Goal: Task Accomplishment & Management: Complete application form

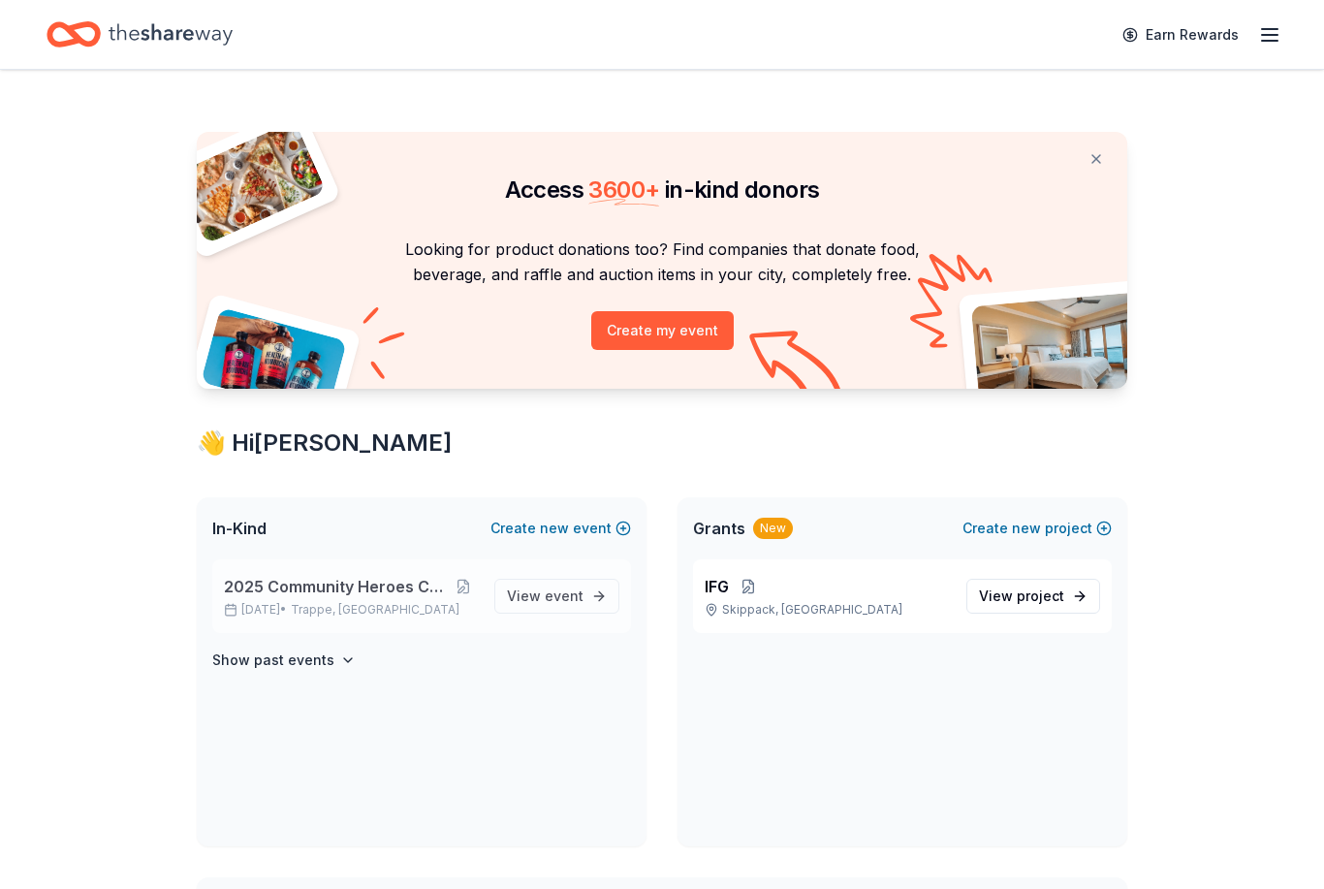
click at [363, 589] on span "2025 Community Heroes Celebration" at bounding box center [336, 586] width 224 height 23
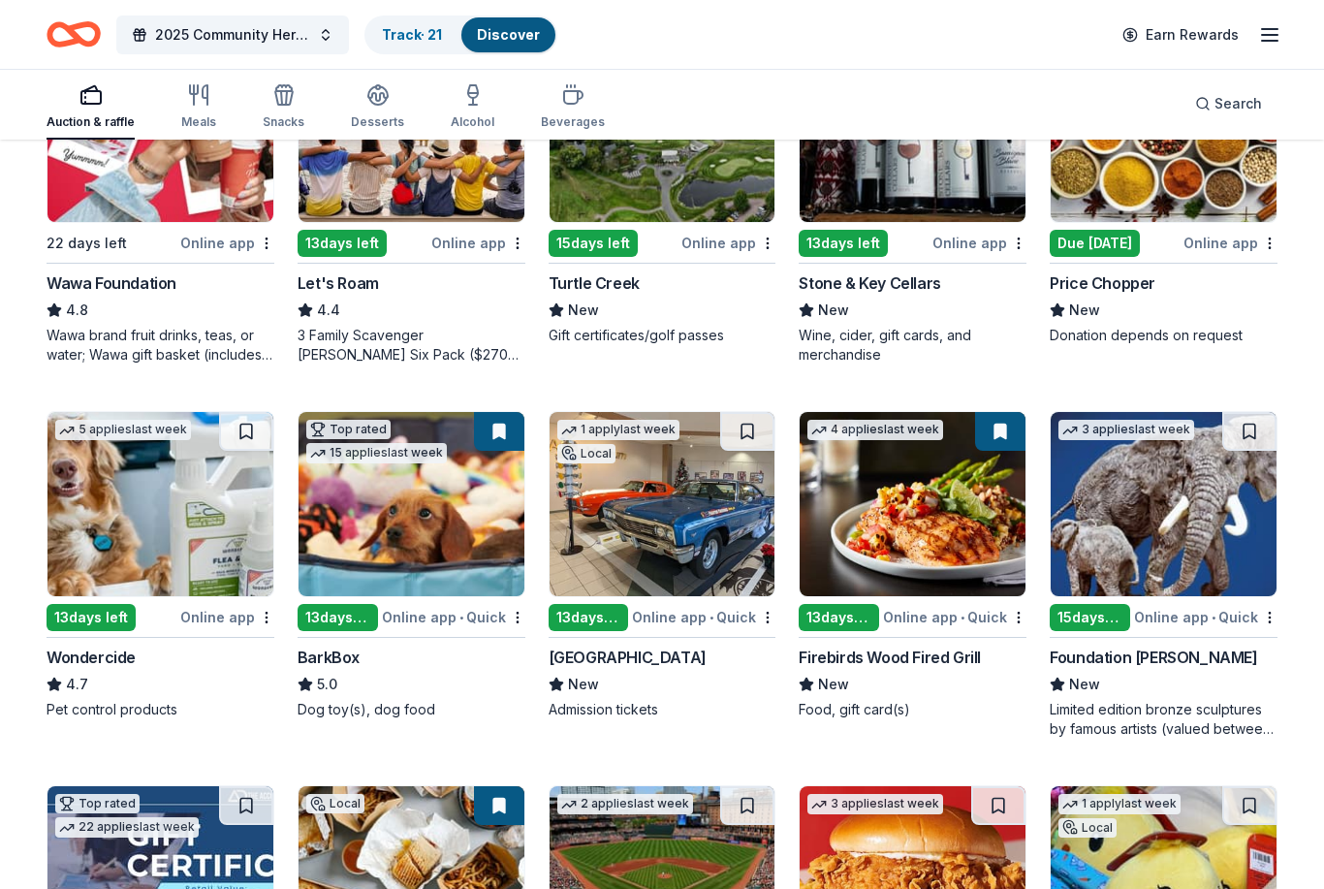
scroll to position [675, 0]
click at [923, 504] on img at bounding box center [913, 504] width 226 height 184
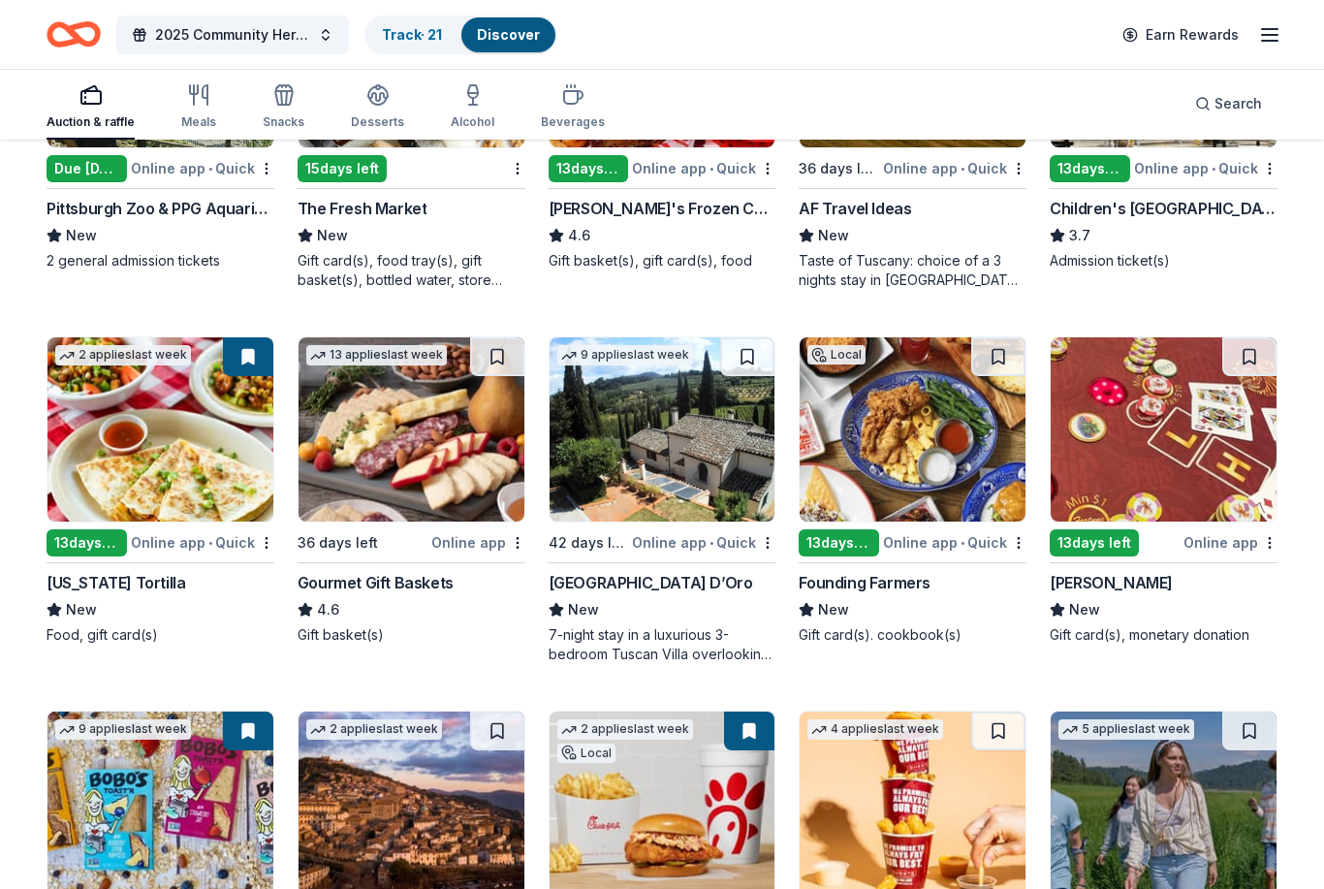
scroll to position [1874, 0]
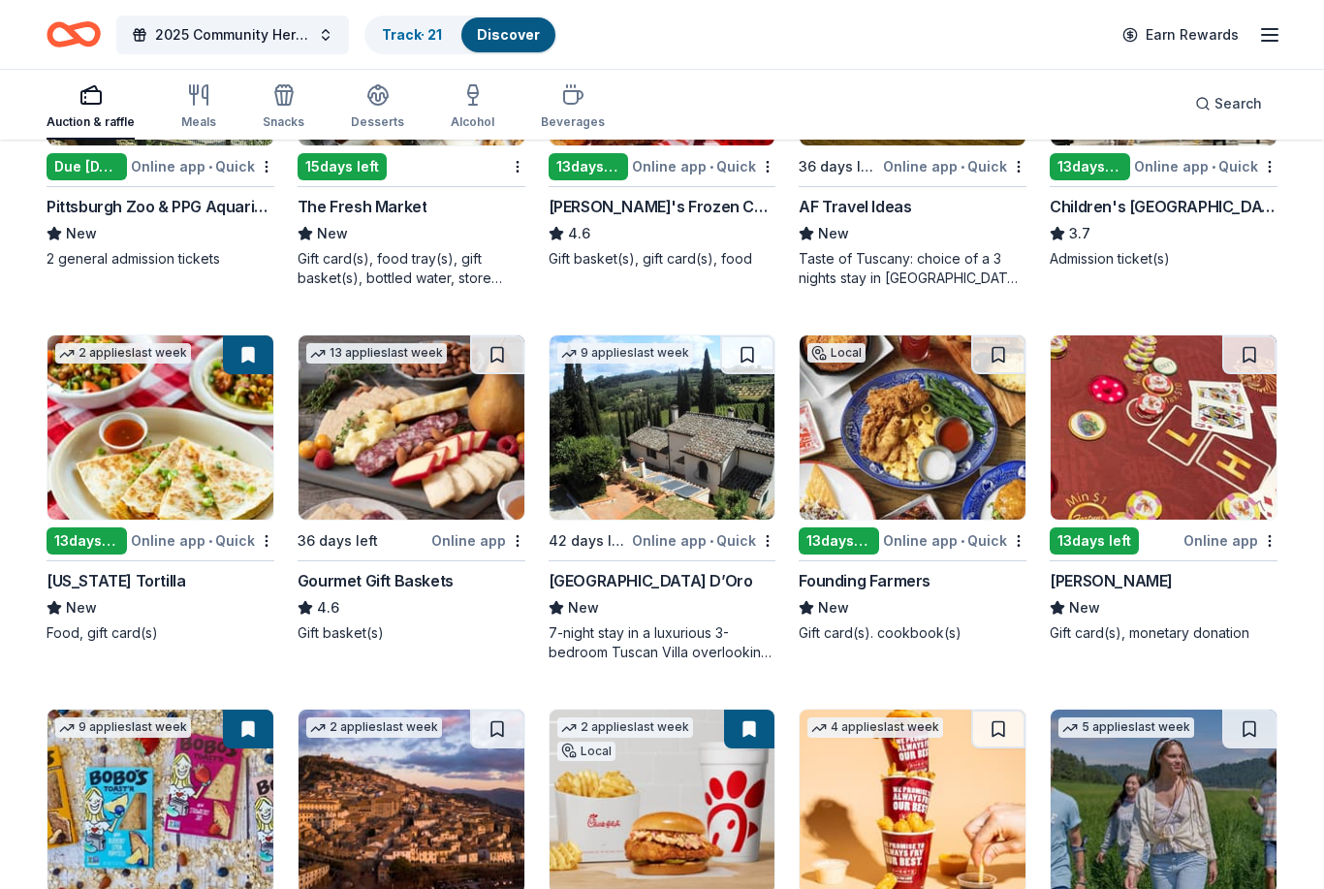
click at [919, 446] on img at bounding box center [913, 427] width 226 height 184
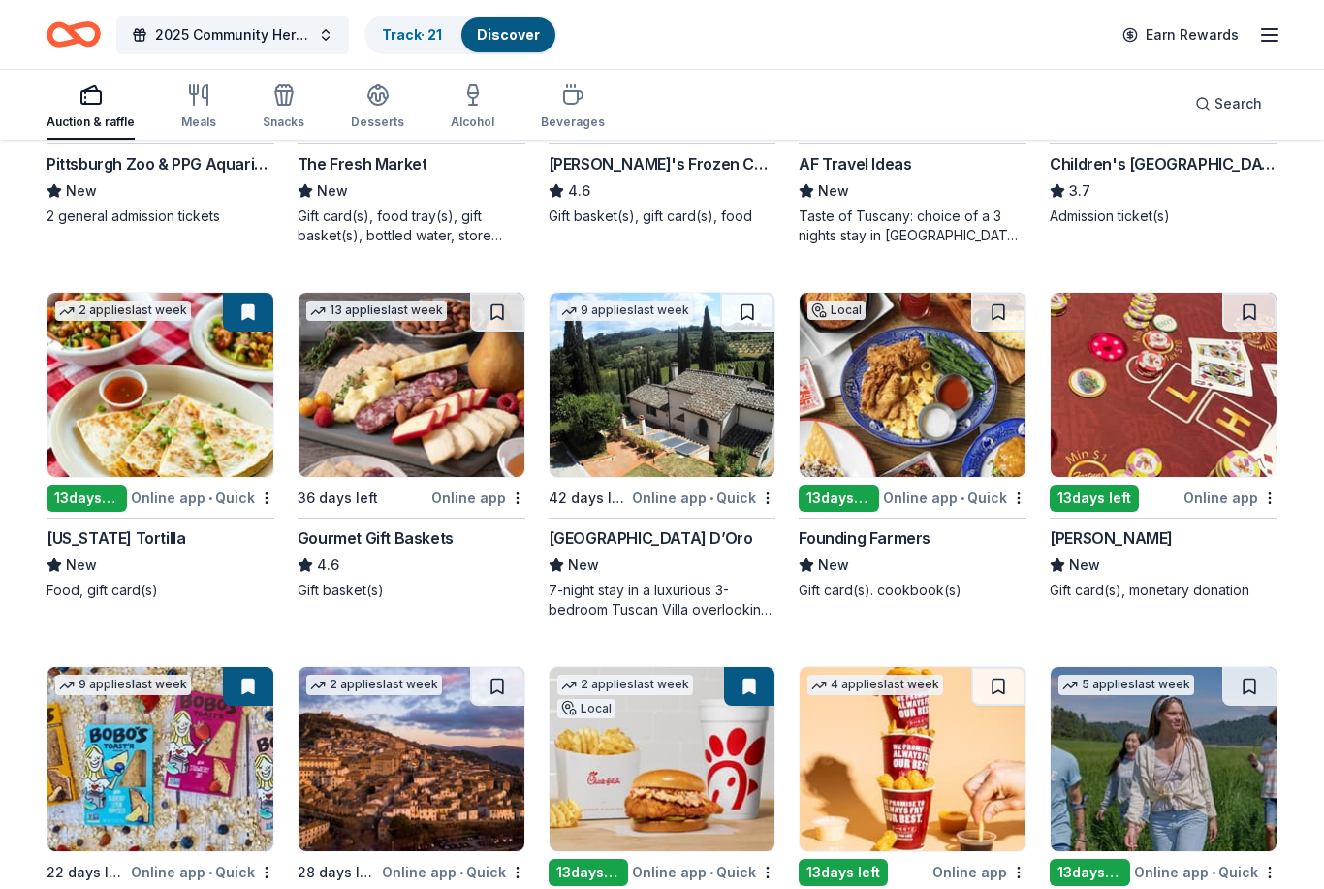
scroll to position [1916, 0]
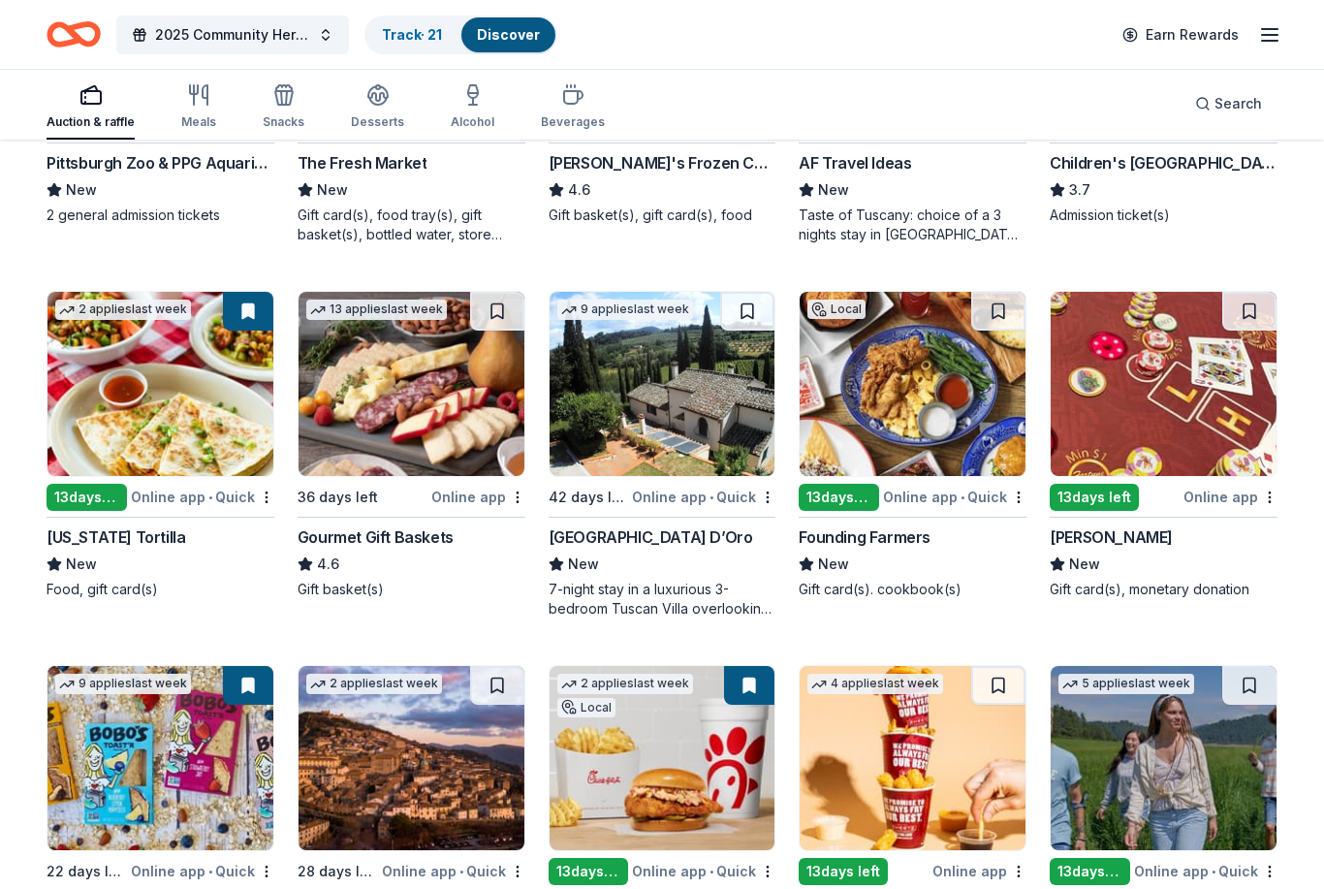
click at [1212, 394] on img at bounding box center [1164, 385] width 226 height 184
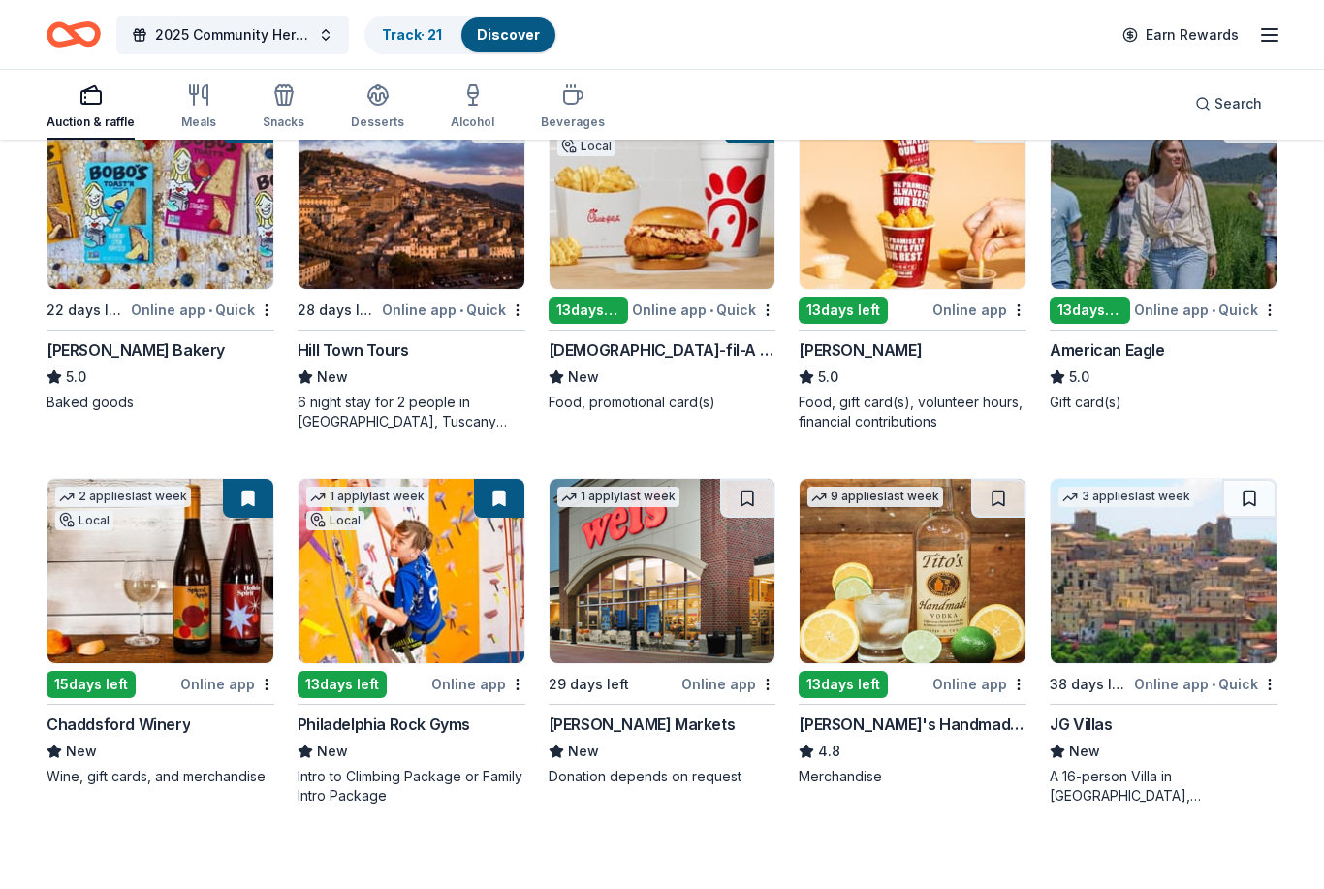
scroll to position [2478, 0]
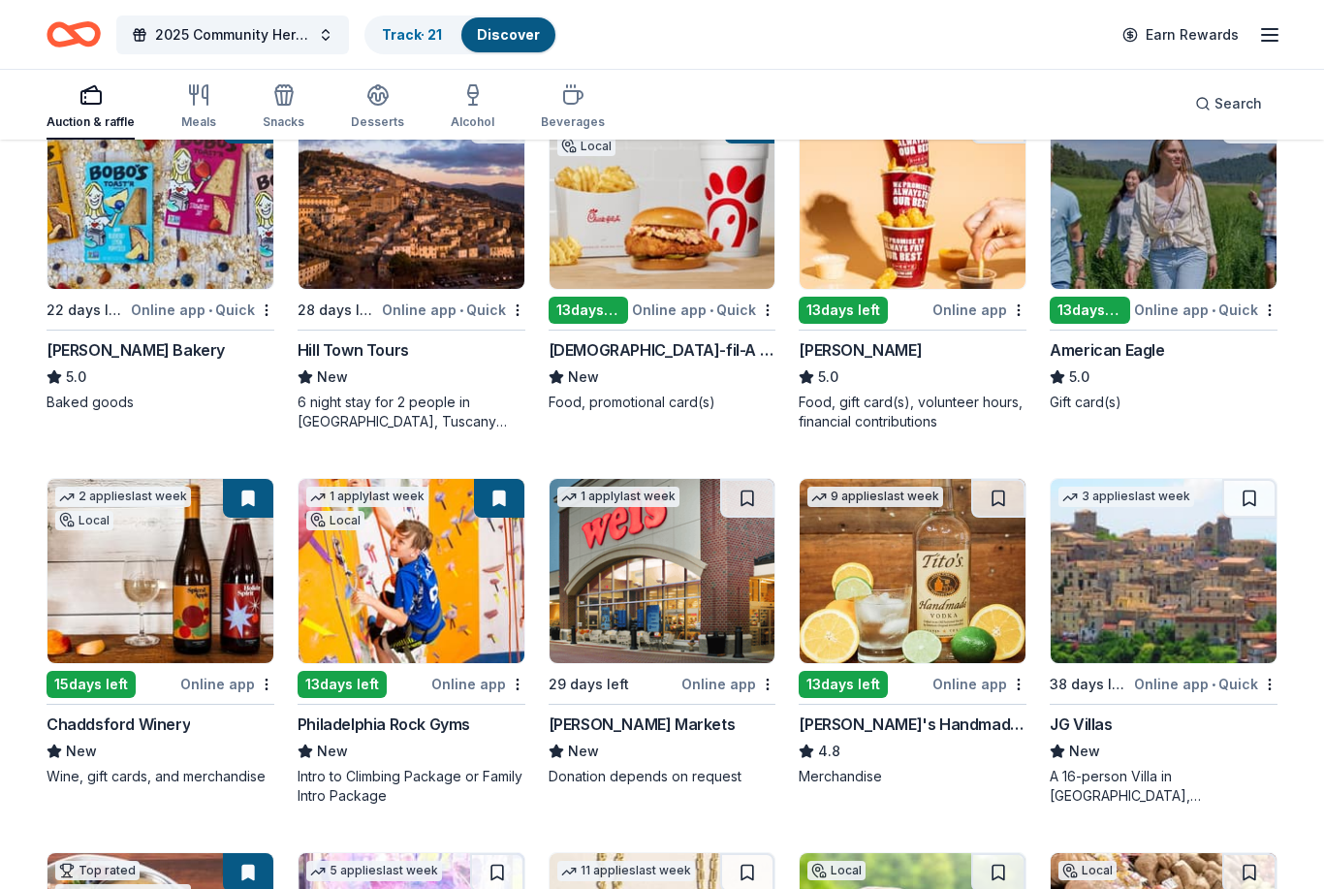
click at [904, 613] on img at bounding box center [913, 571] width 226 height 184
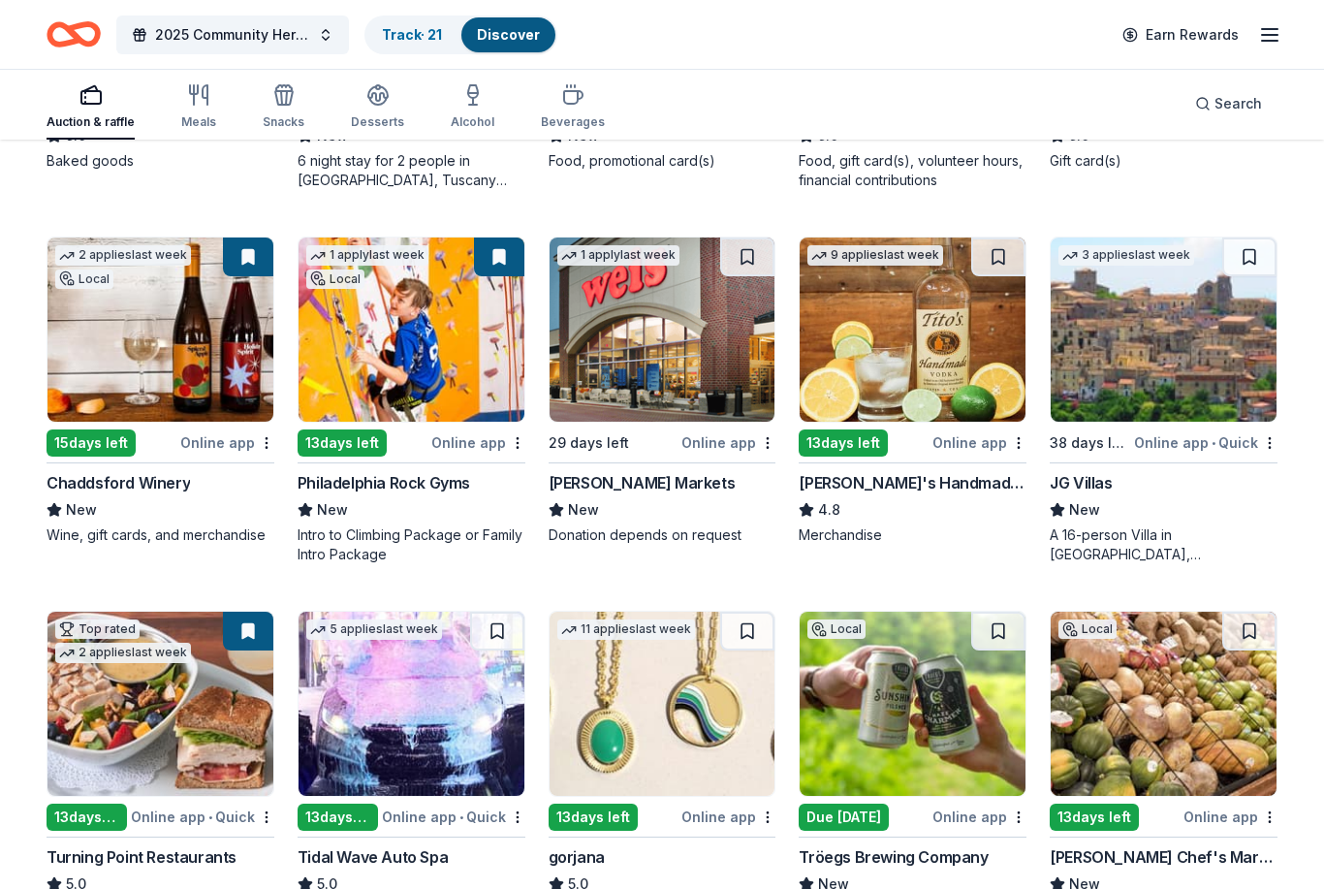
scroll to position [2720, 0]
click at [505, 262] on button at bounding box center [499, 256] width 50 height 39
click at [495, 253] on button at bounding box center [499, 256] width 50 height 39
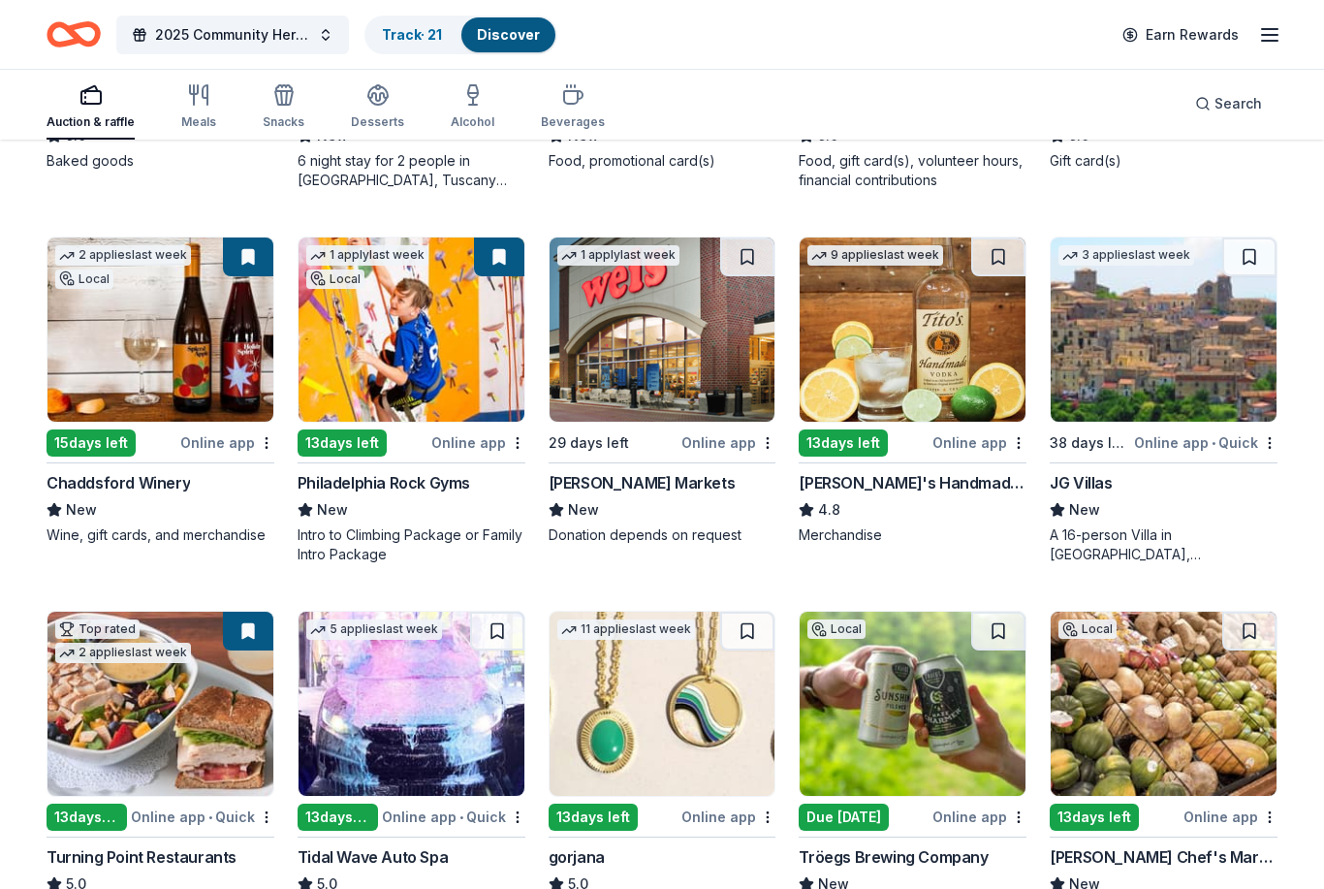
click at [495, 244] on button at bounding box center [499, 256] width 50 height 39
click at [371, 342] on img at bounding box center [412, 329] width 226 height 184
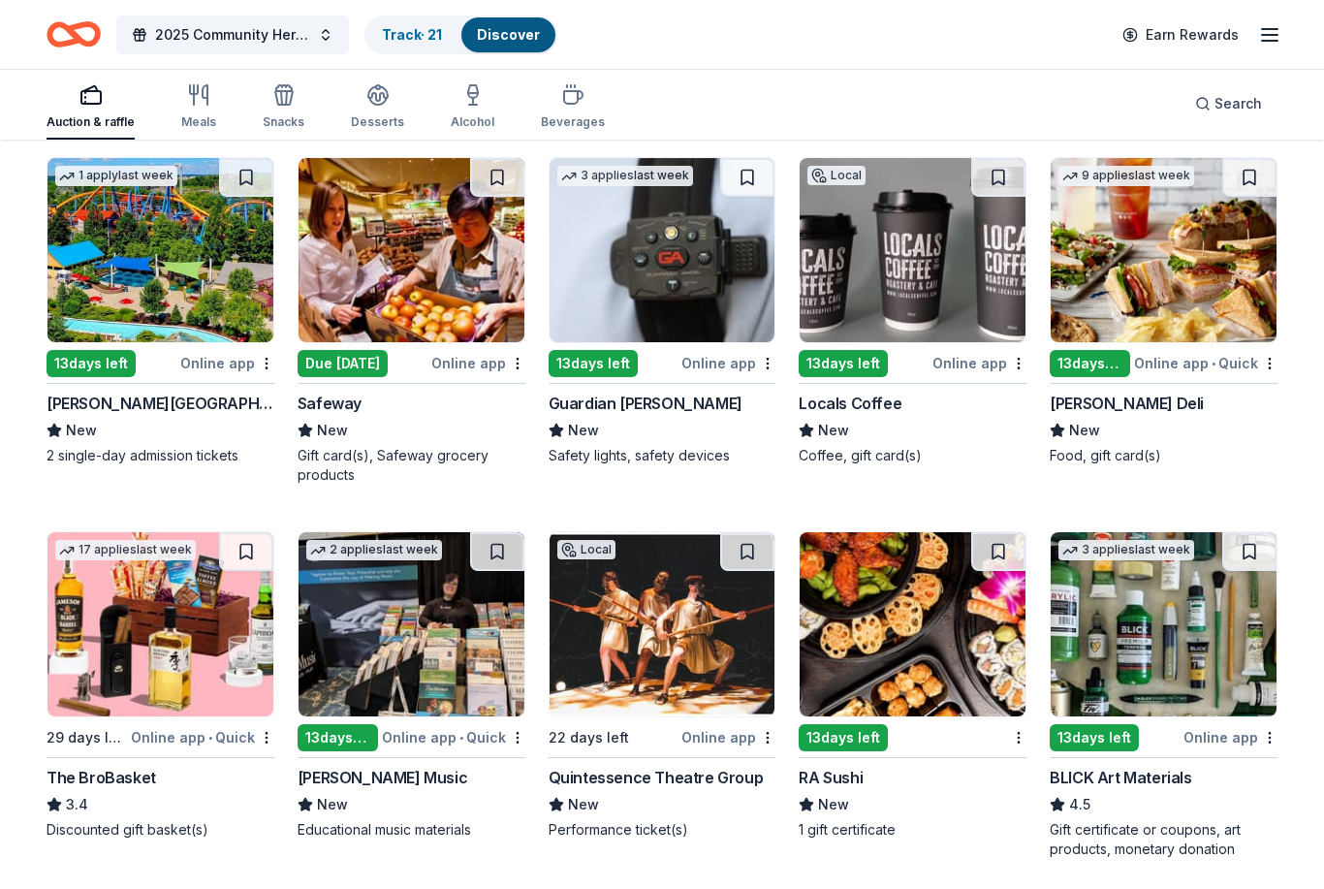
scroll to position [3530, 0]
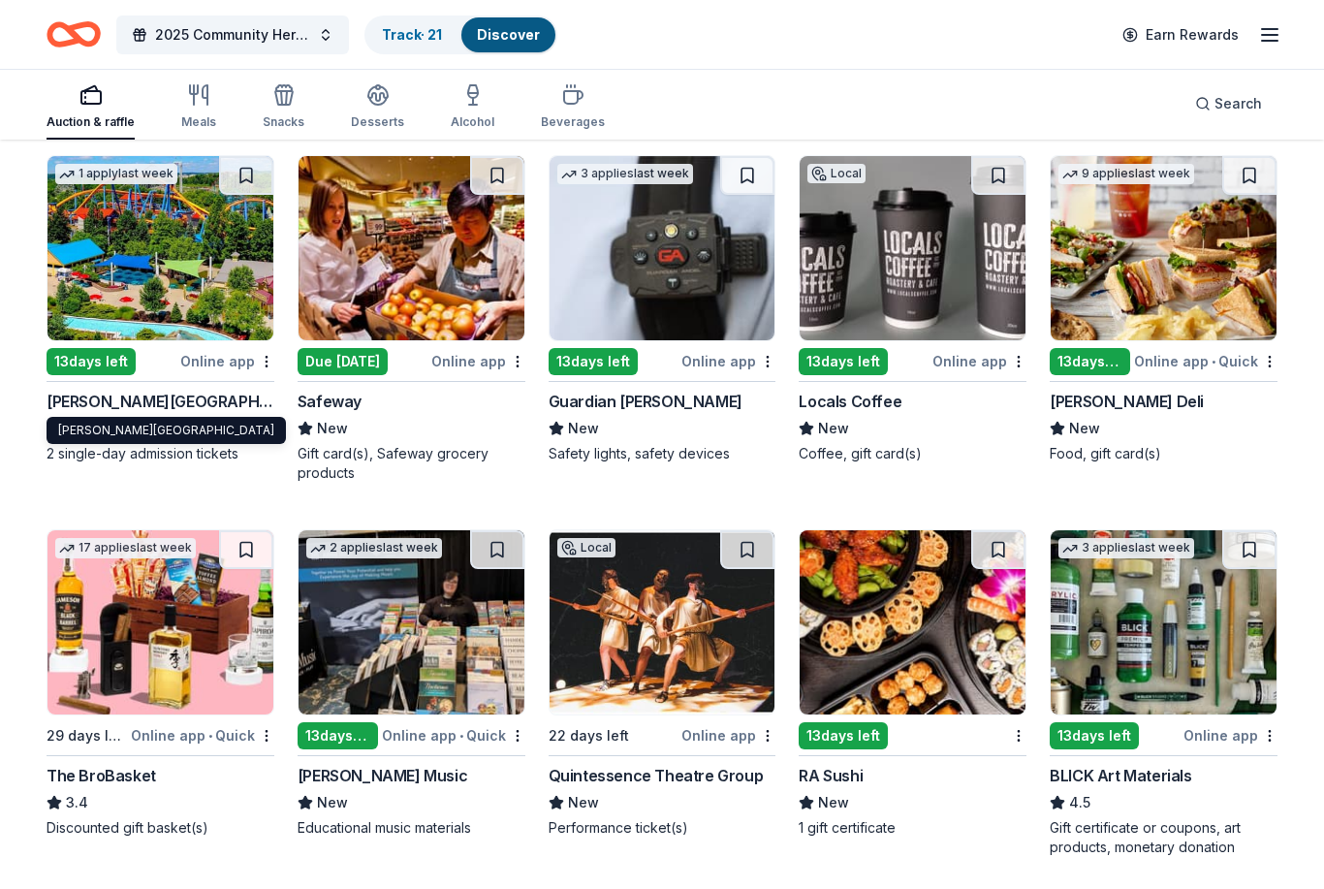
click at [224, 397] on div "Dorney Park & Wildwater Kingdom" at bounding box center [161, 401] width 228 height 23
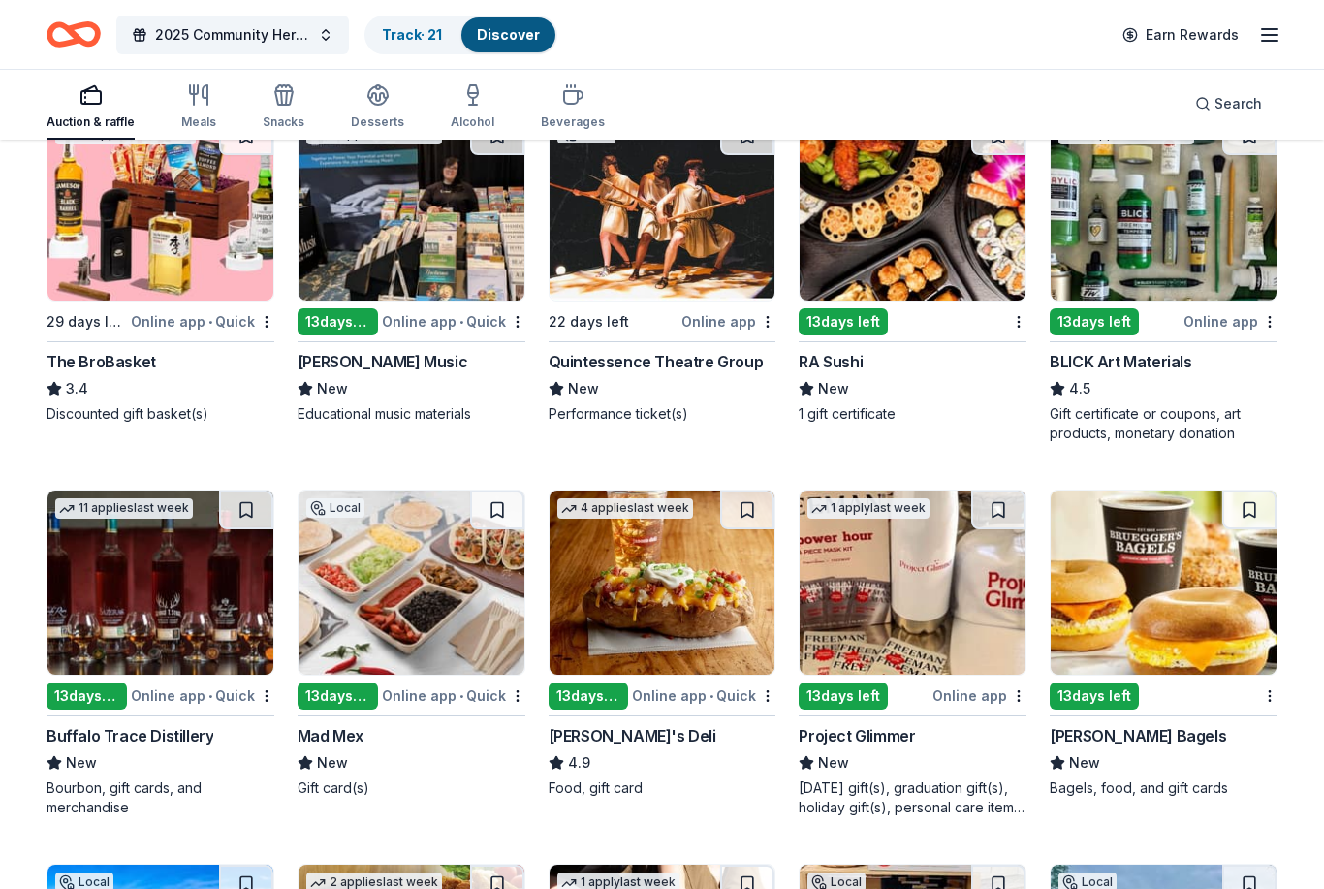
scroll to position [3944, 0]
click at [1147, 368] on div "BLICK Art Materials" at bounding box center [1121, 361] width 142 height 23
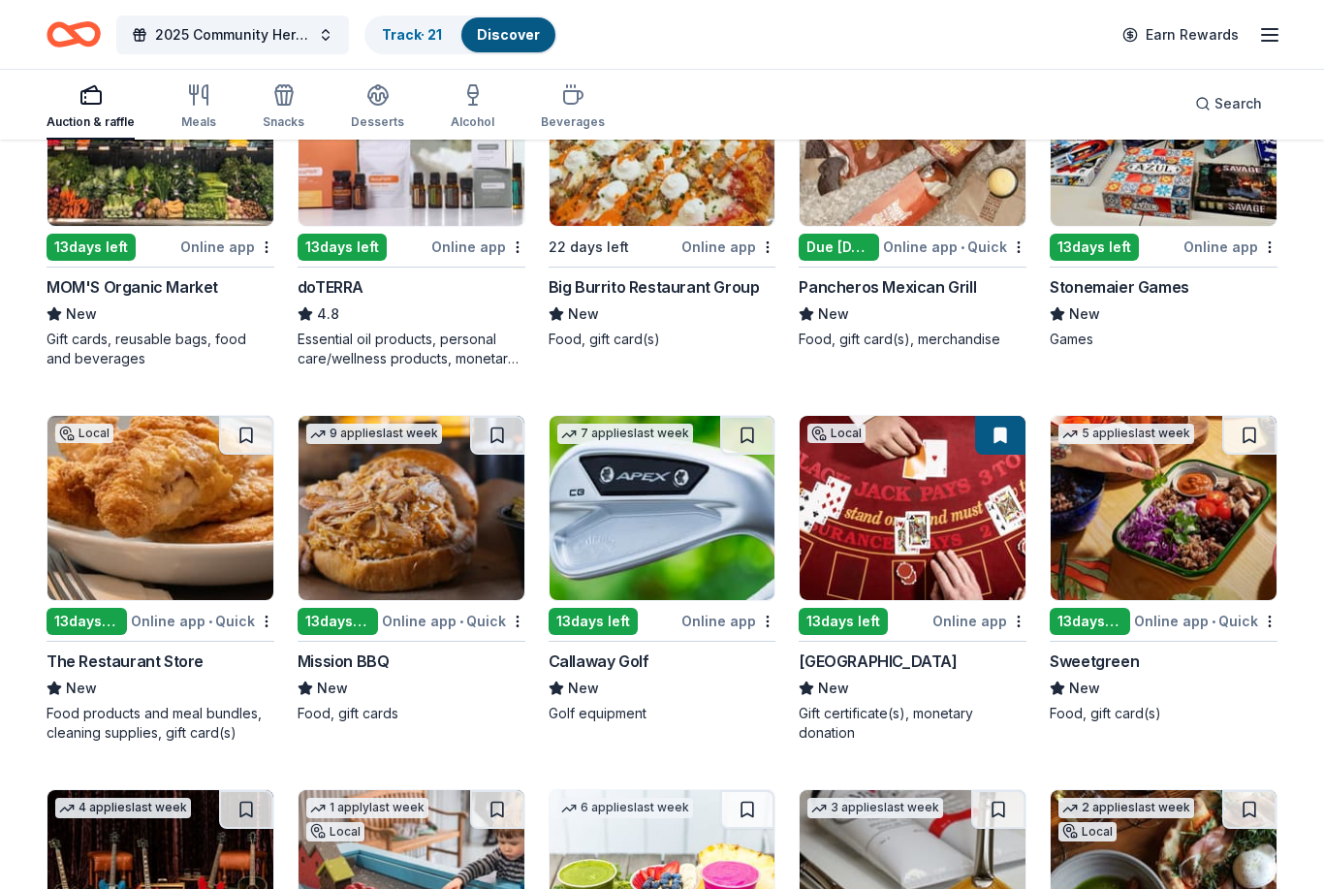
scroll to position [5147, 0]
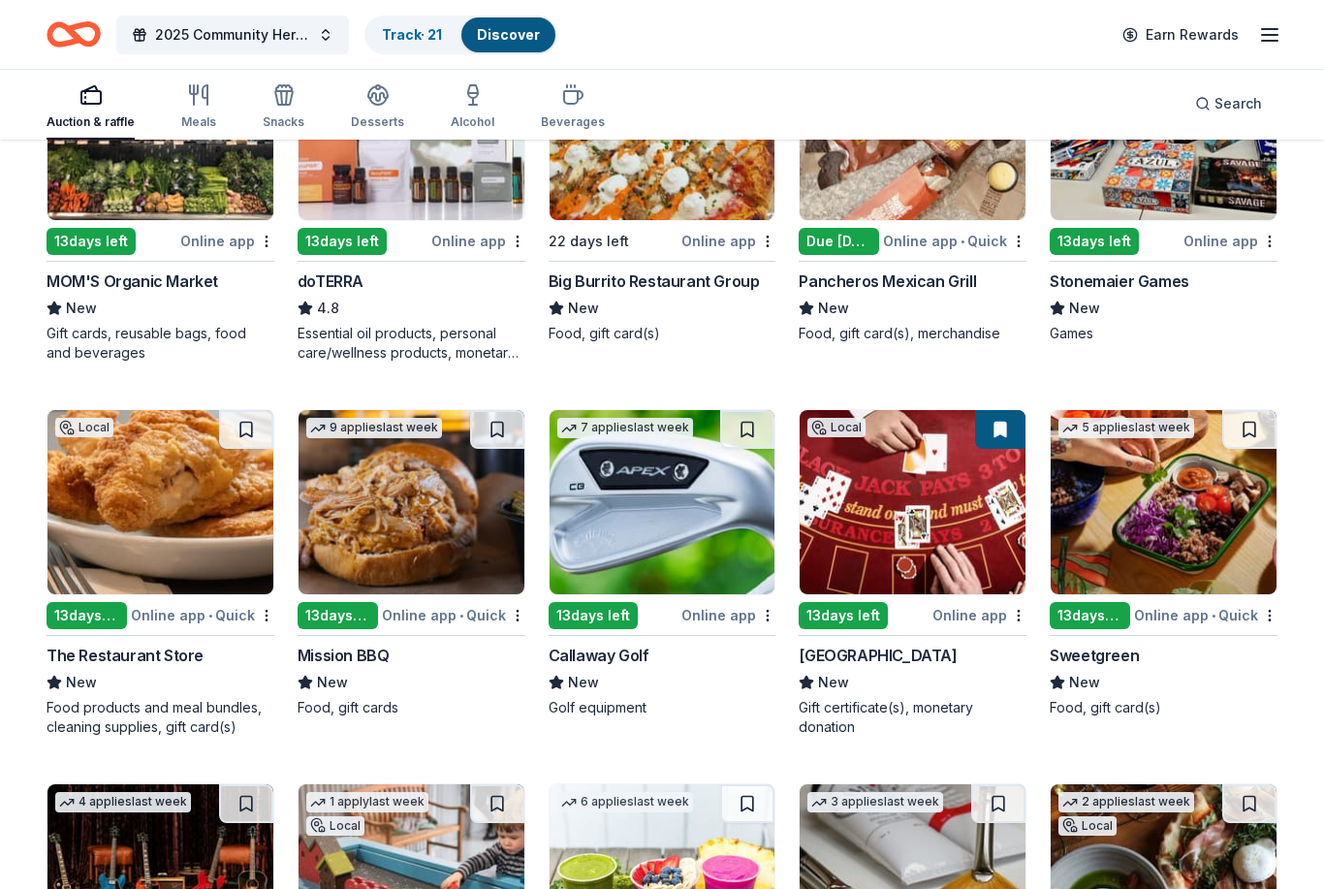
click at [454, 494] on img at bounding box center [412, 502] width 226 height 184
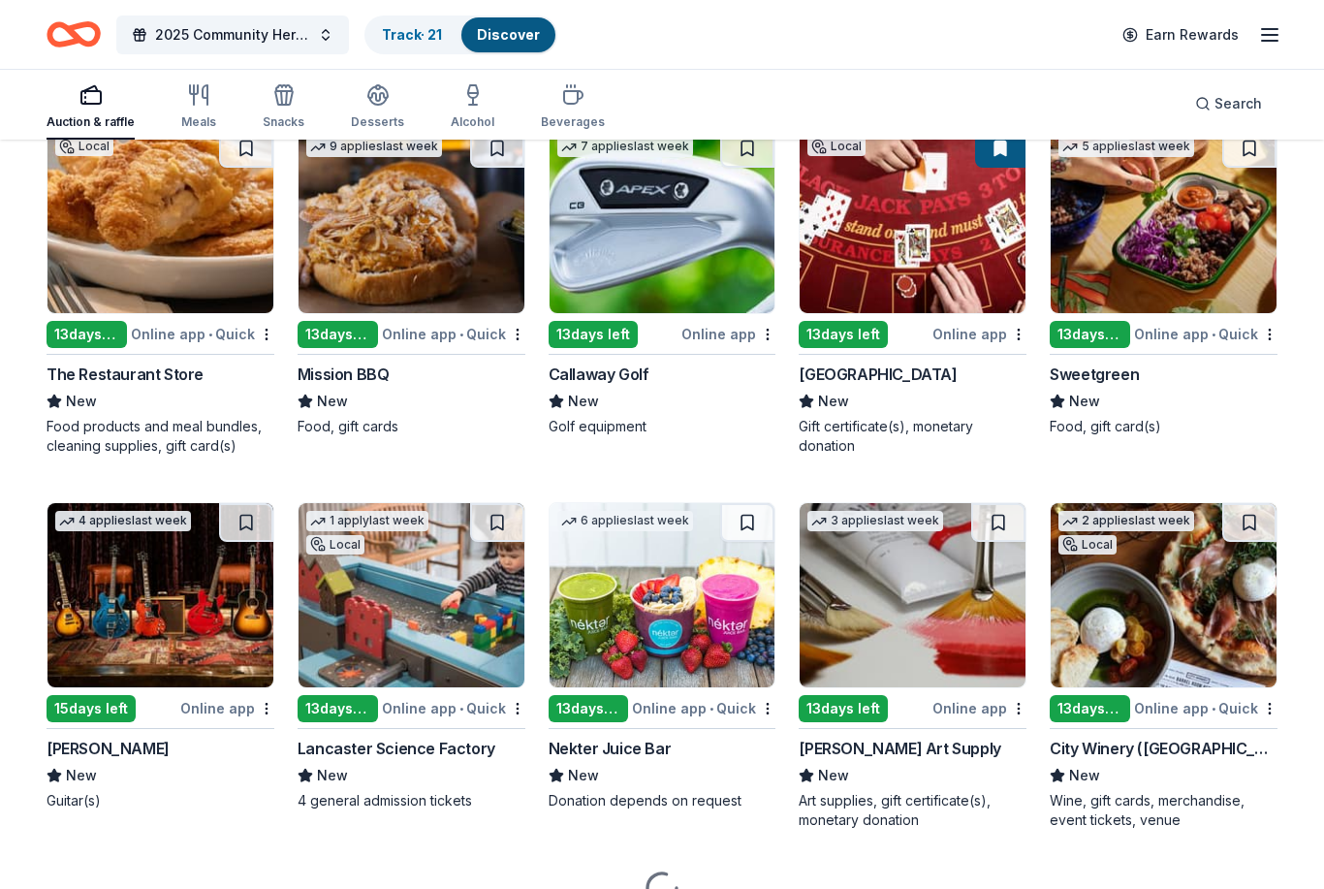
scroll to position [5462, 0]
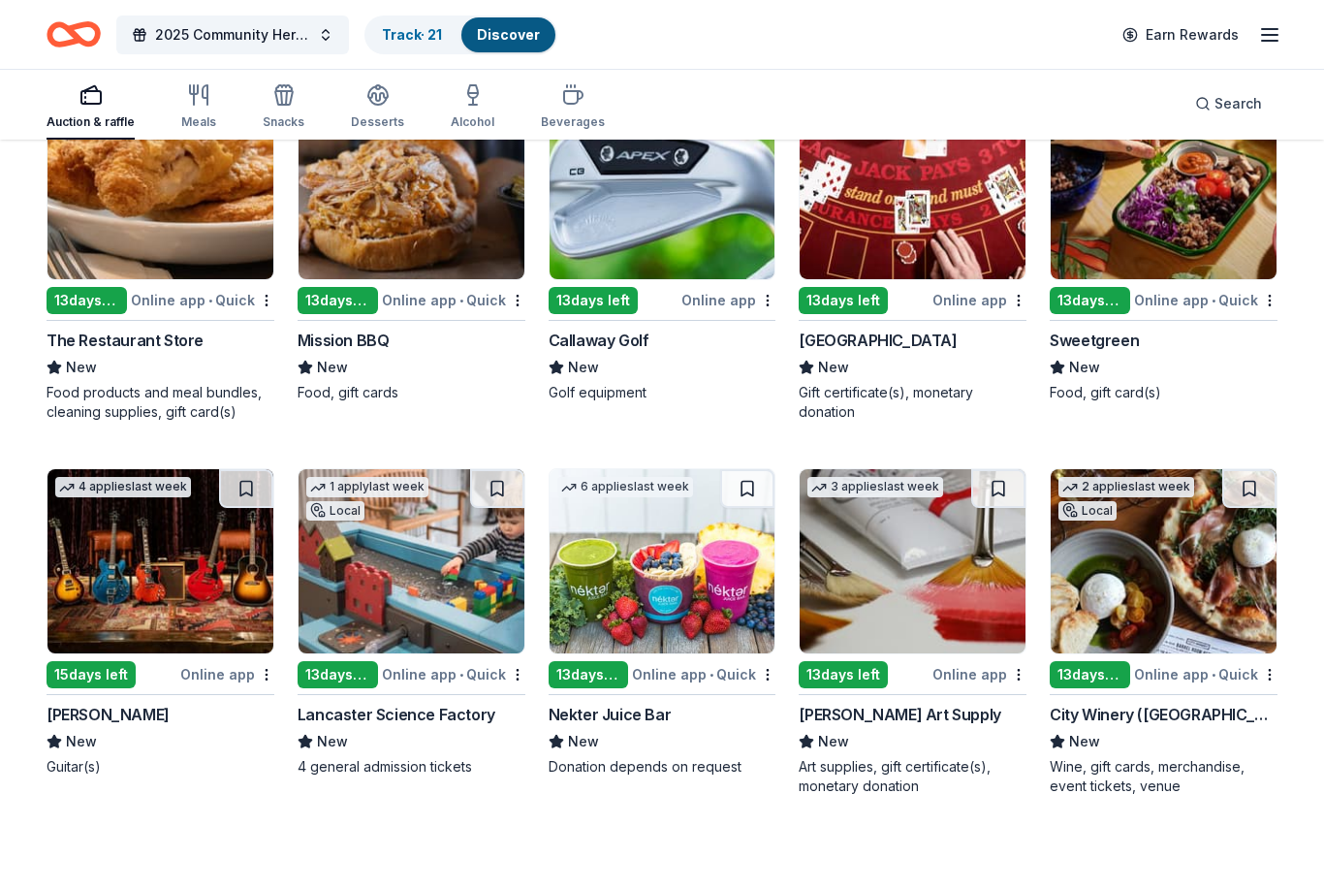
click at [1186, 620] on img at bounding box center [1164, 561] width 226 height 184
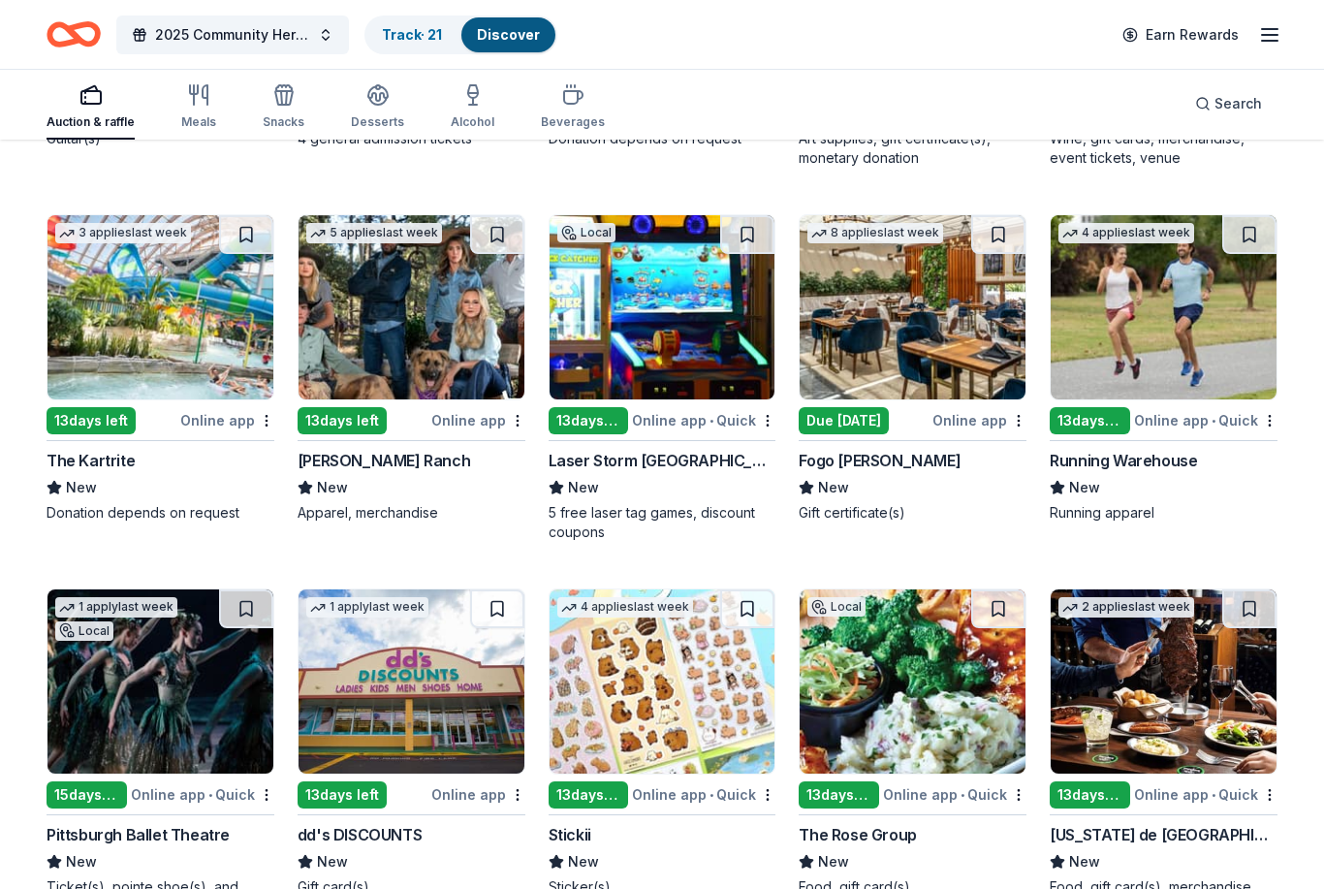
scroll to position [6090, 0]
click at [920, 307] on img at bounding box center [913, 307] width 226 height 184
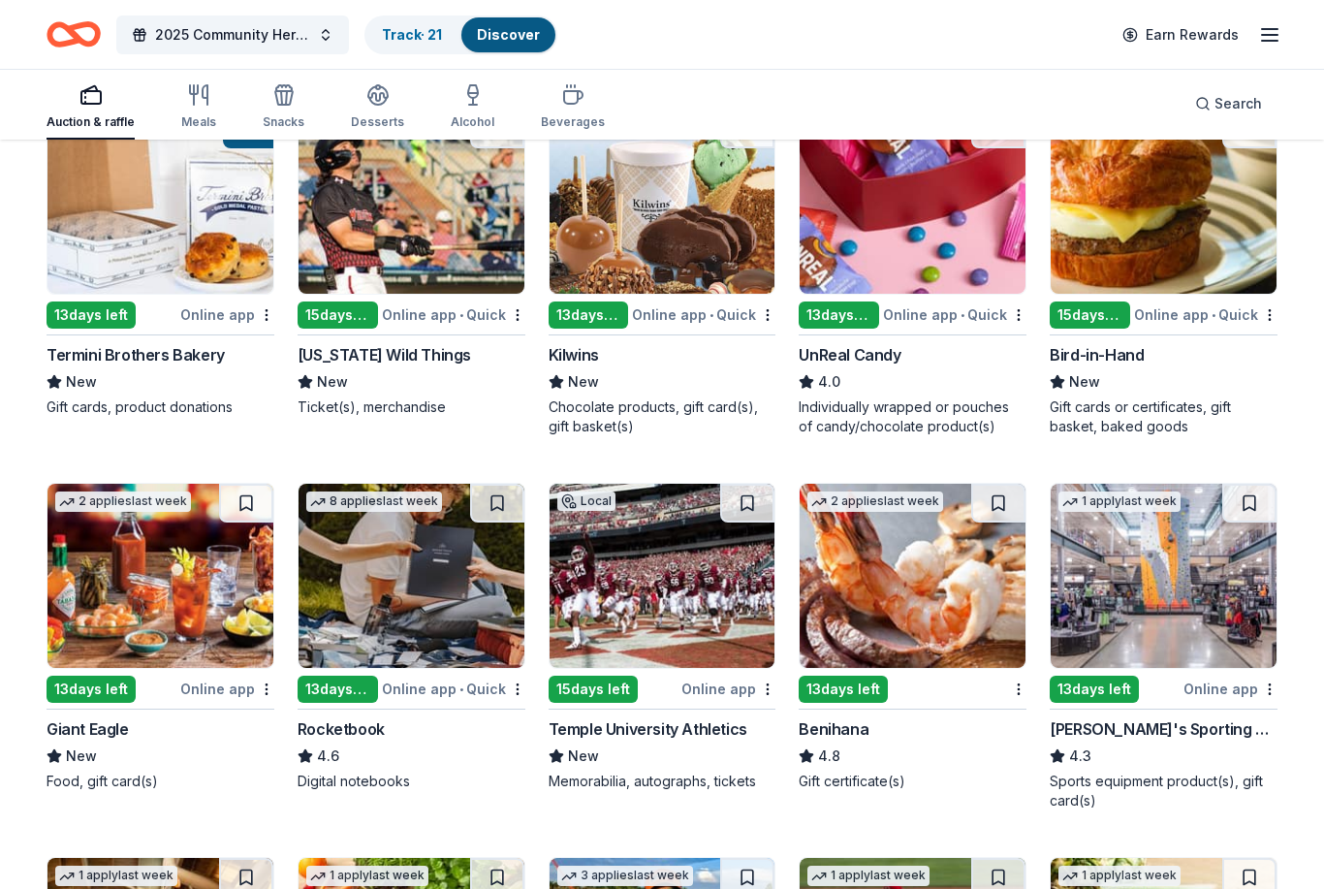
scroll to position [6945, 0]
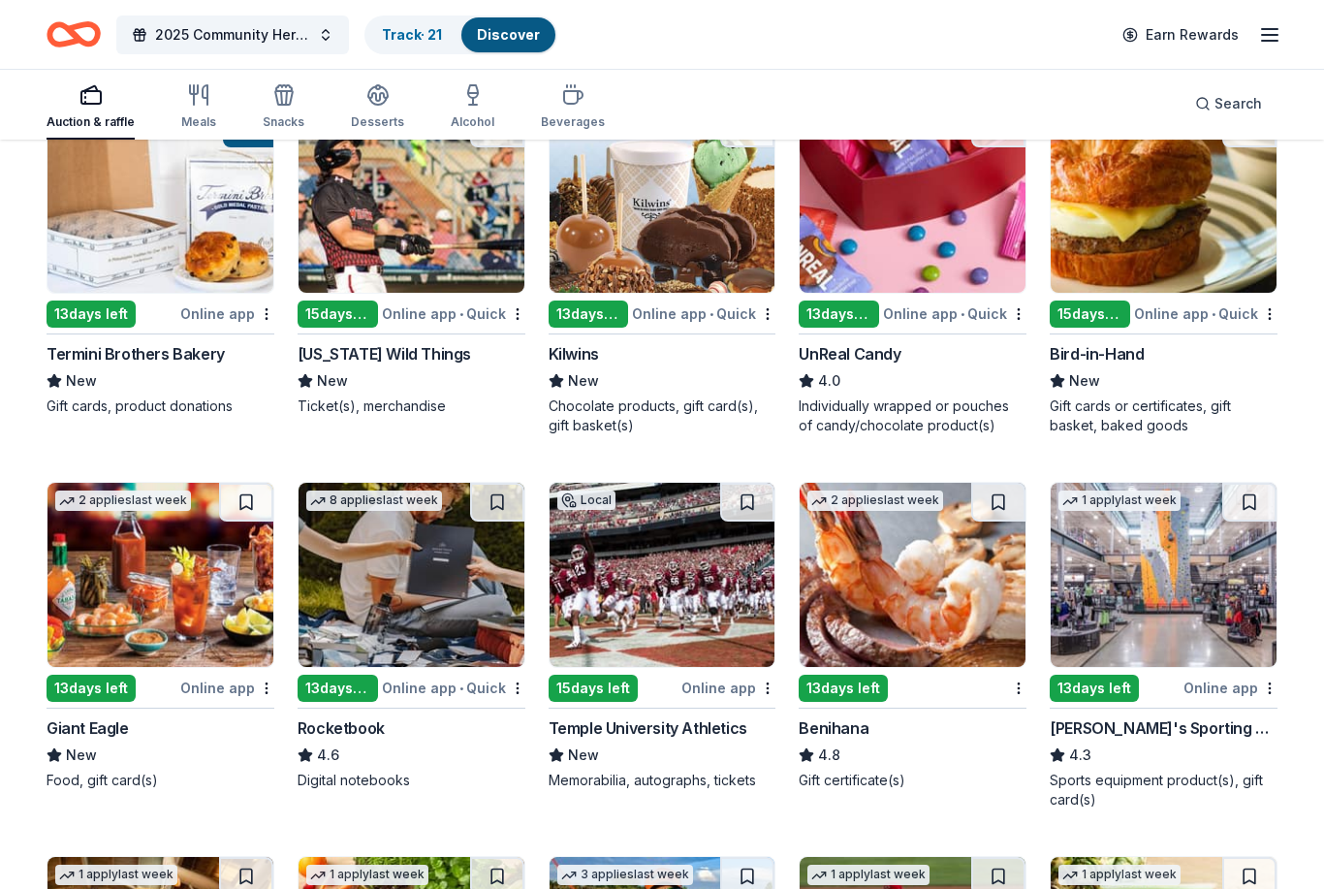
click at [821, 727] on div "Benihana" at bounding box center [834, 727] width 70 height 23
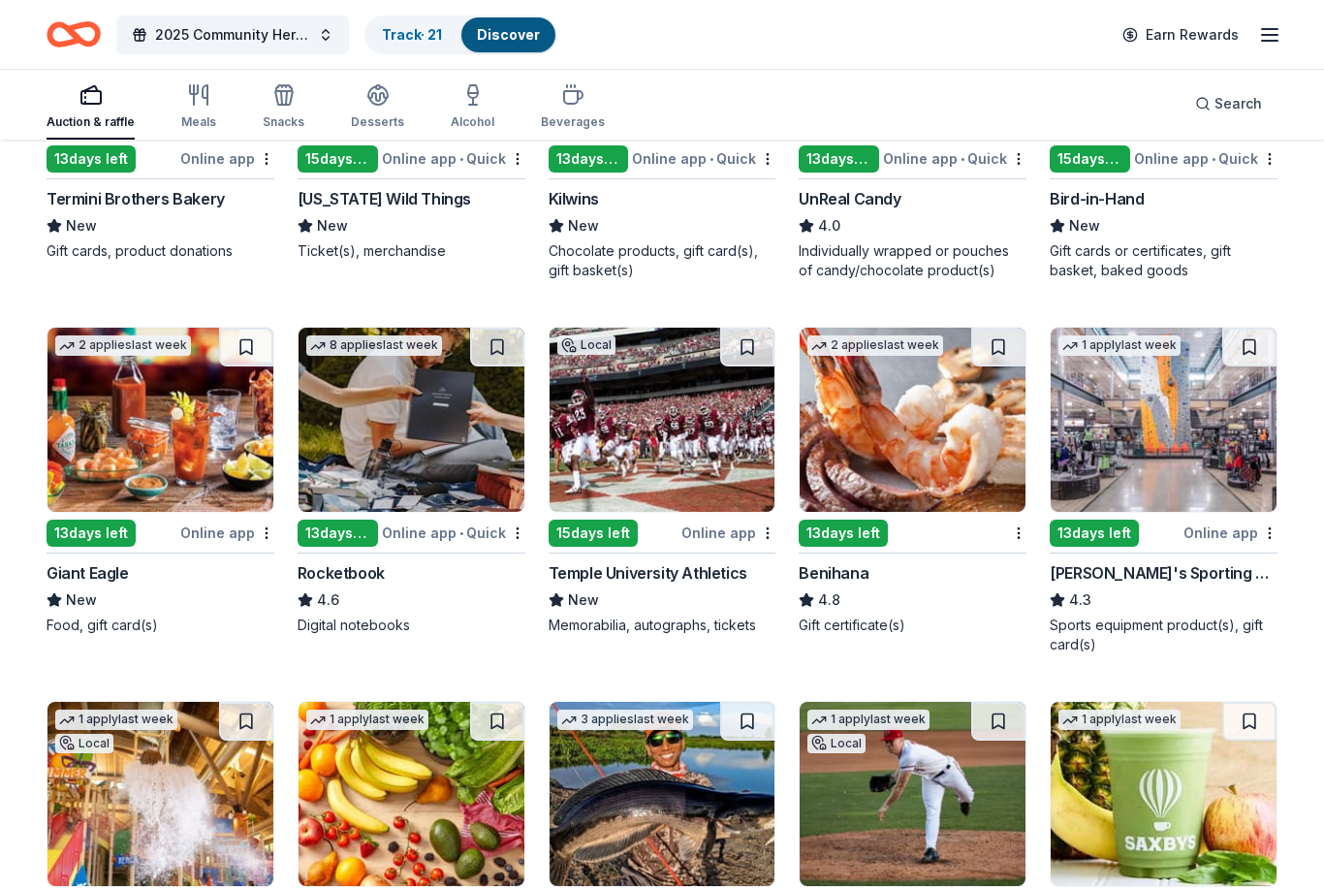
scroll to position [7100, 0]
click at [1162, 586] on div "Dick's Sporting Goods 4.3 Sports equipment product(s), gift card(s)" at bounding box center [1164, 607] width 228 height 93
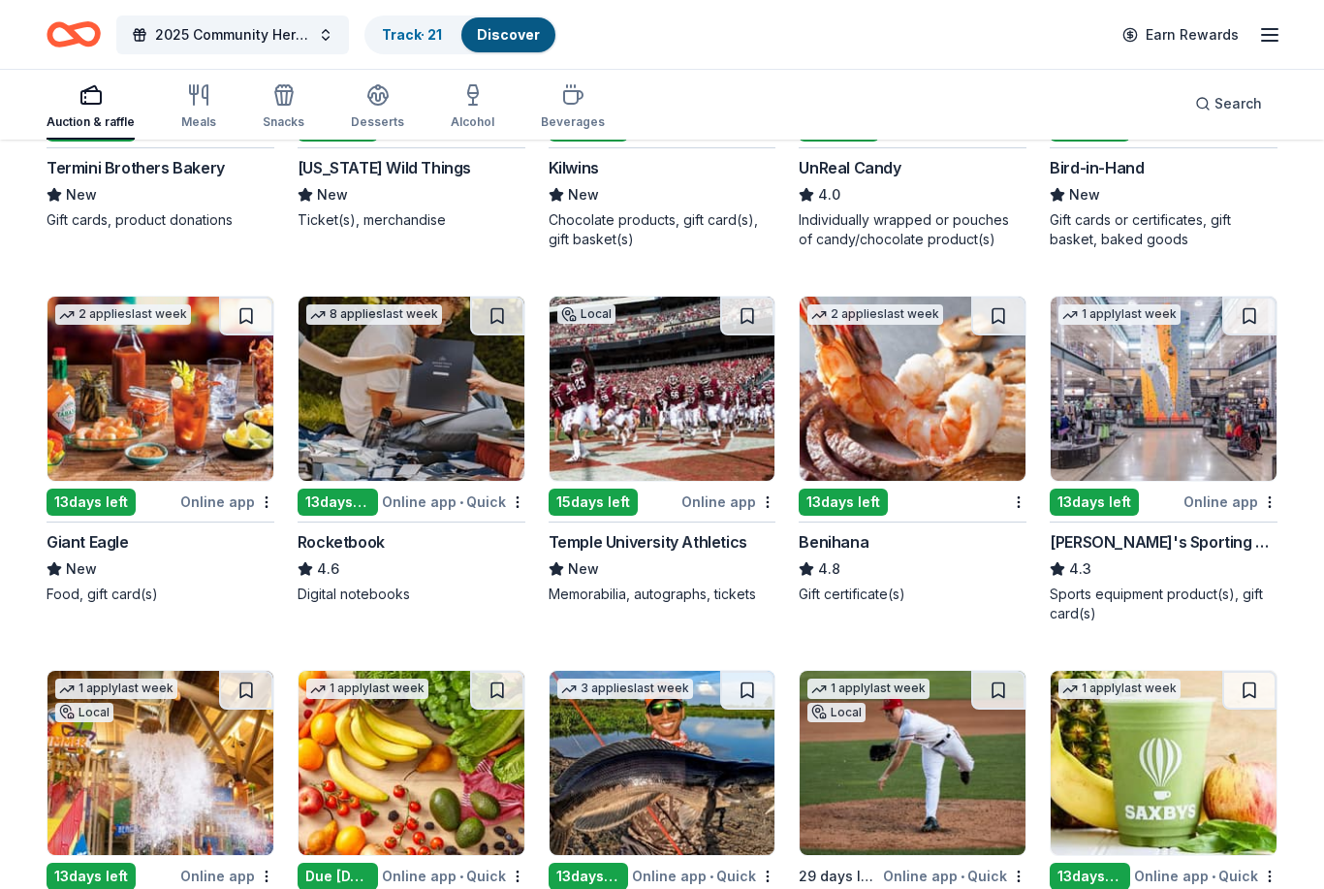
click at [646, 550] on div "Temple University Athletics" at bounding box center [648, 541] width 199 height 23
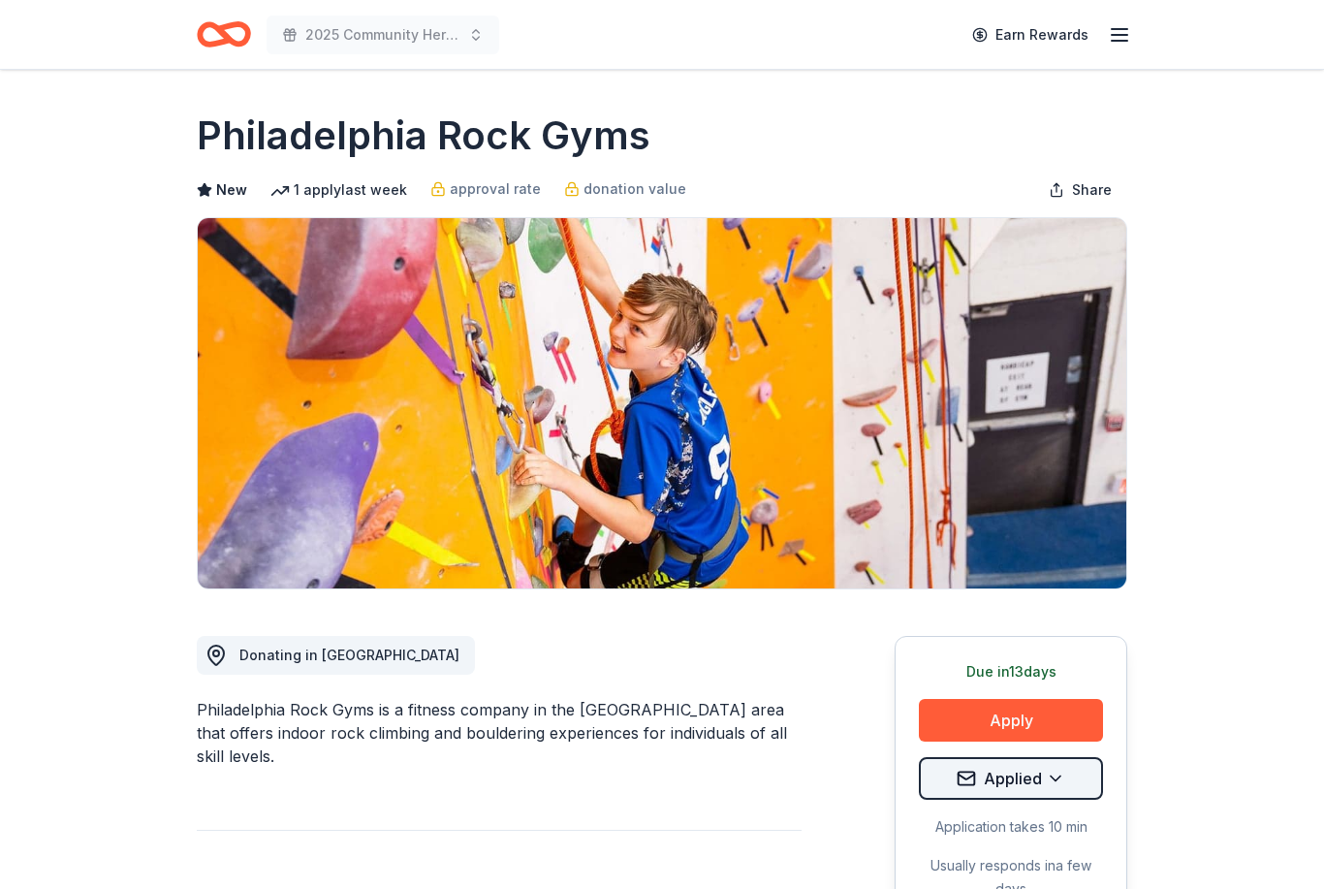
click at [1056, 777] on html "2025 Community Heroes Celebration Earn Rewards Due [DATE] Share [GEOGRAPHIC_DAT…" at bounding box center [662, 444] width 1324 height 889
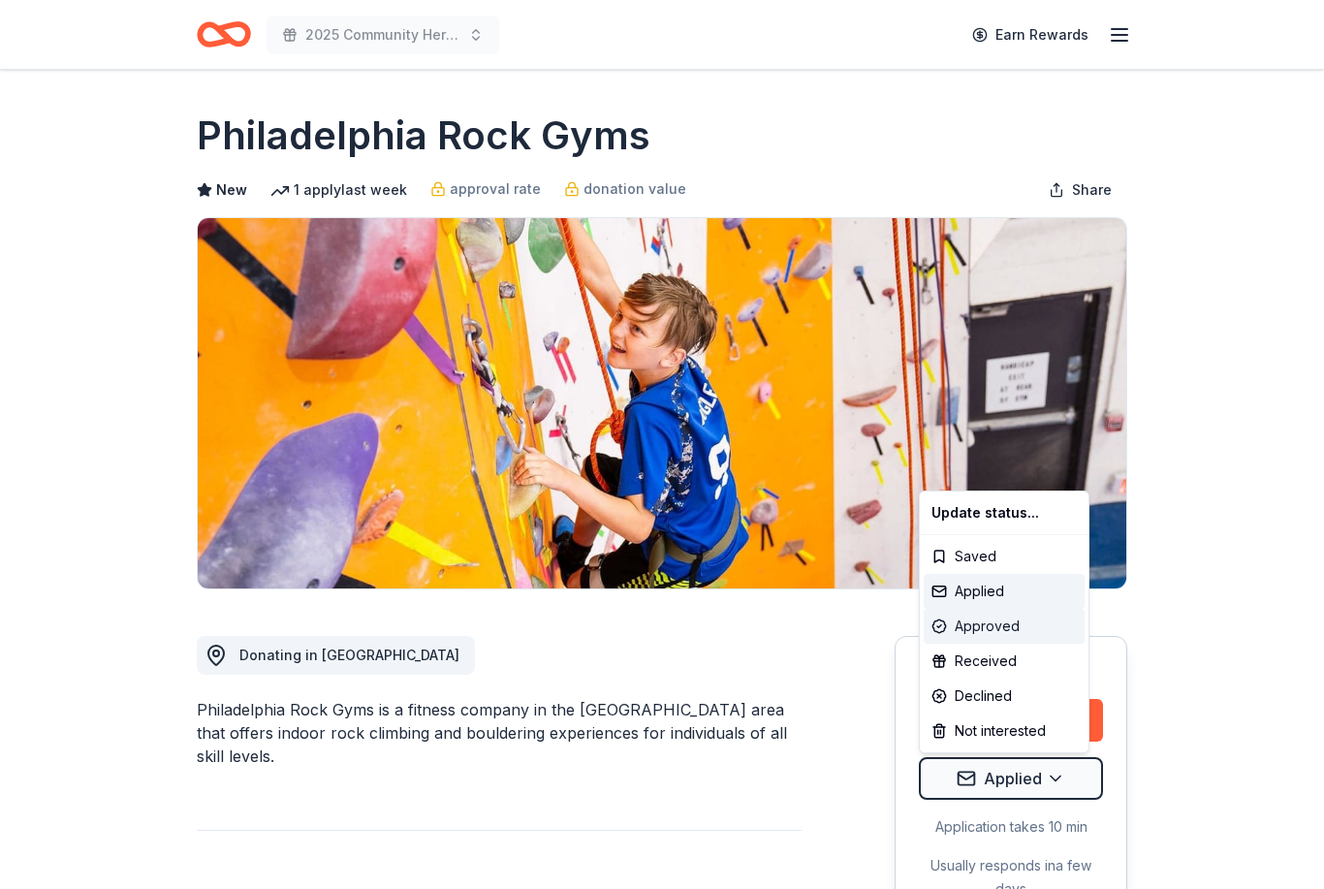
click at [997, 628] on div "Approved" at bounding box center [1004, 626] width 161 height 35
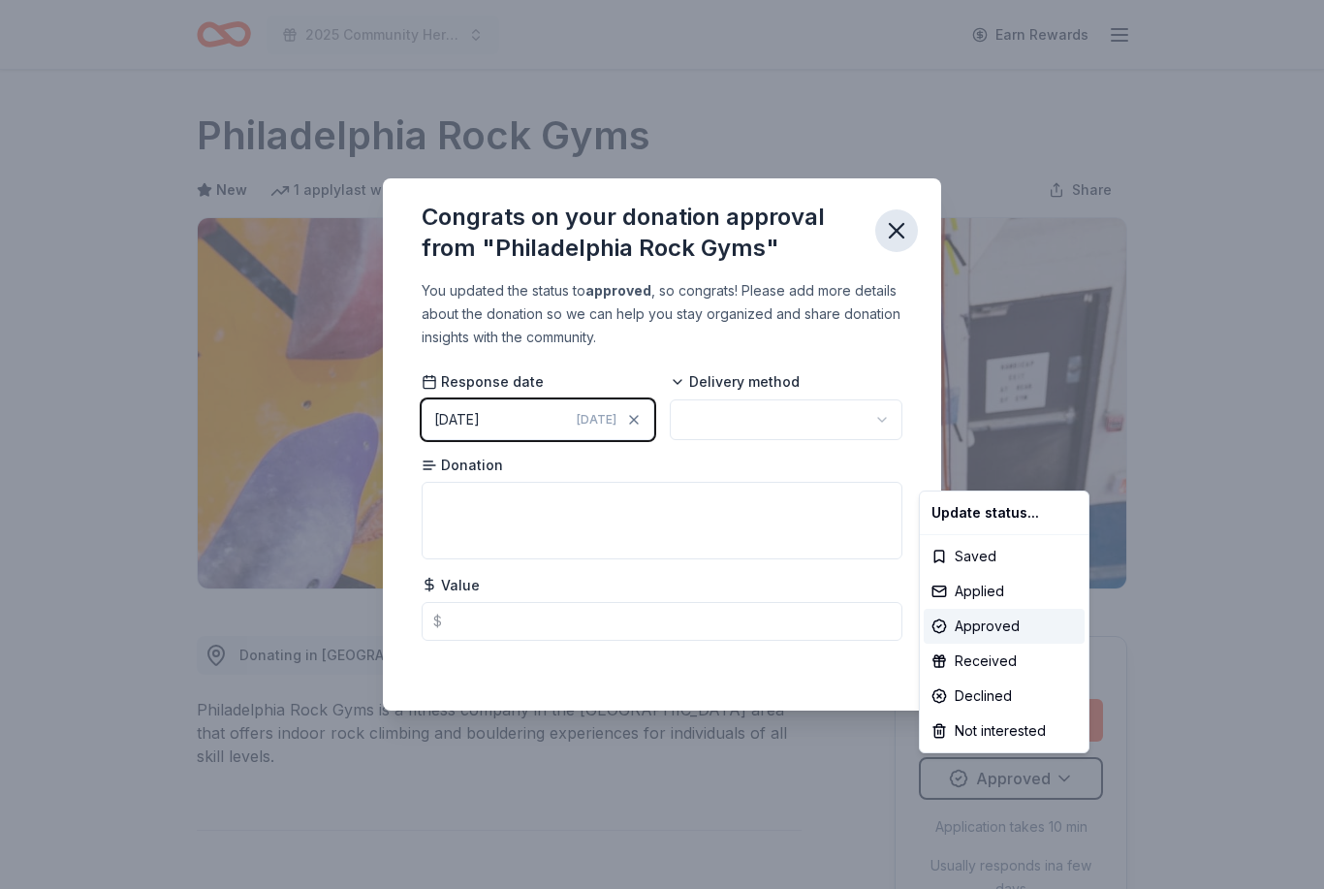
click at [907, 229] on html "2025 Community Heroes Celebration Earn Rewards Due in 13 days Share Philadelphi…" at bounding box center [662, 444] width 1324 height 889
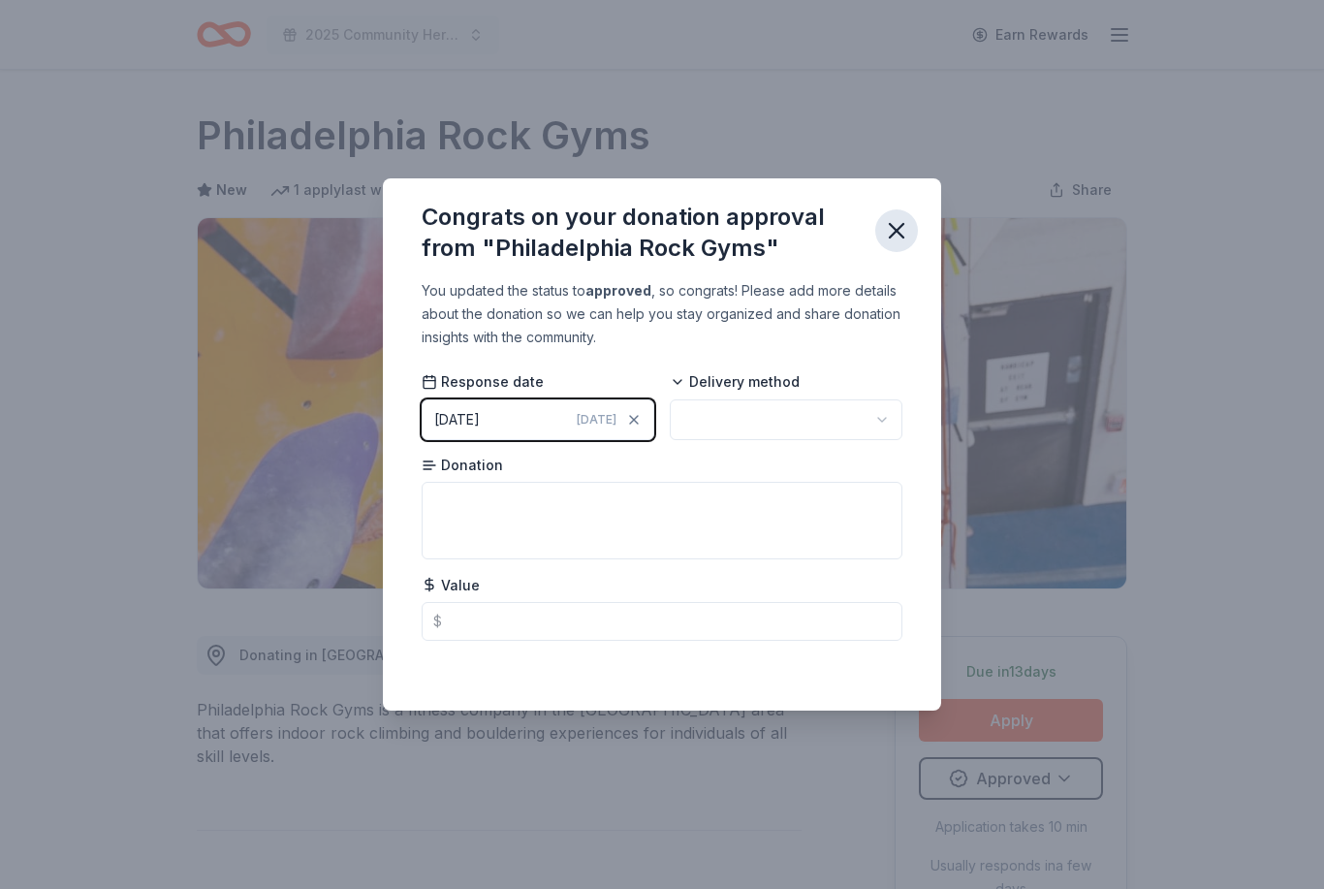
click at [903, 231] on icon "button" at bounding box center [896, 230] width 27 height 27
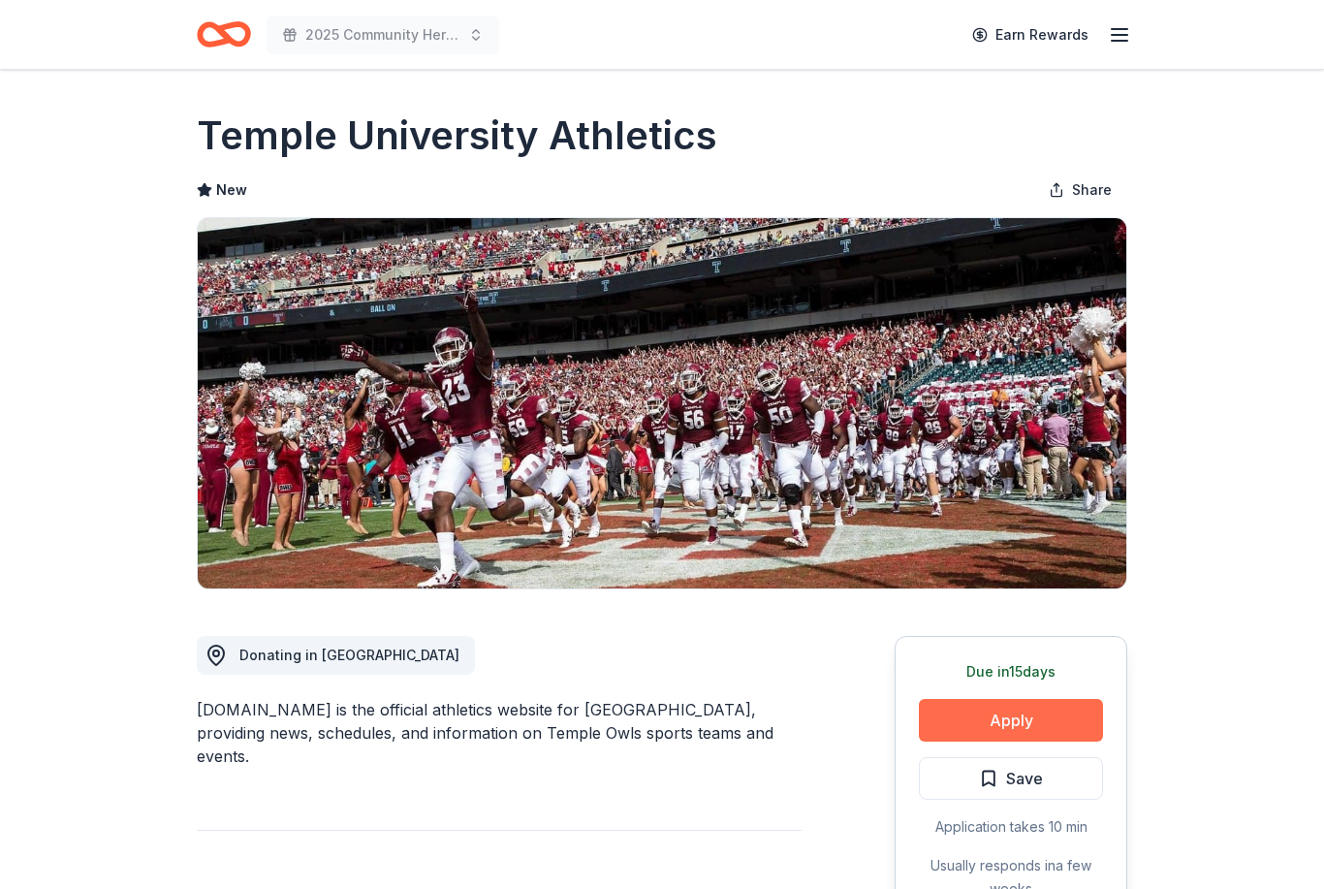
click at [1005, 729] on button "Apply" at bounding box center [1011, 720] width 184 height 43
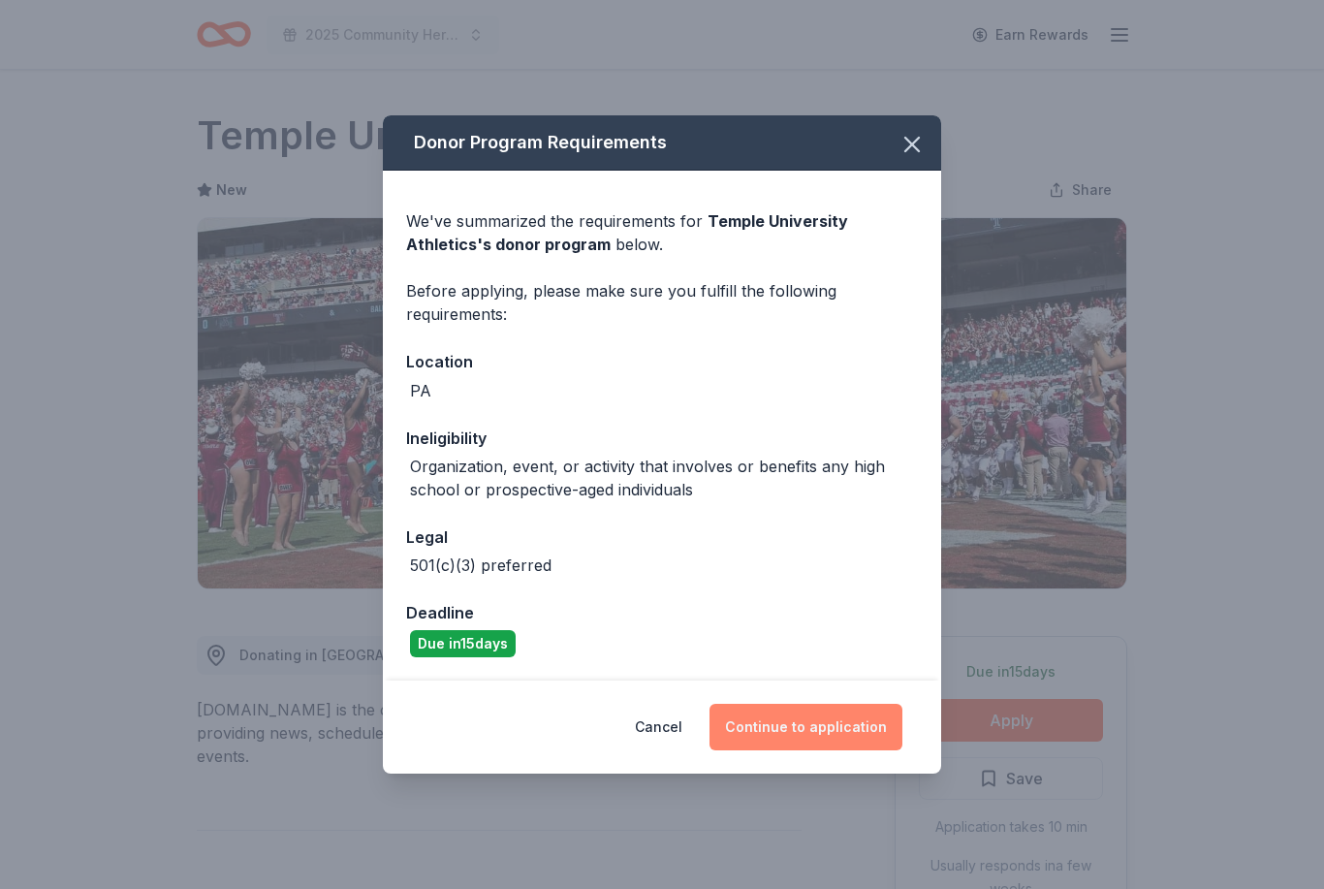
click at [836, 724] on button "Continue to application" at bounding box center [805, 727] width 193 height 47
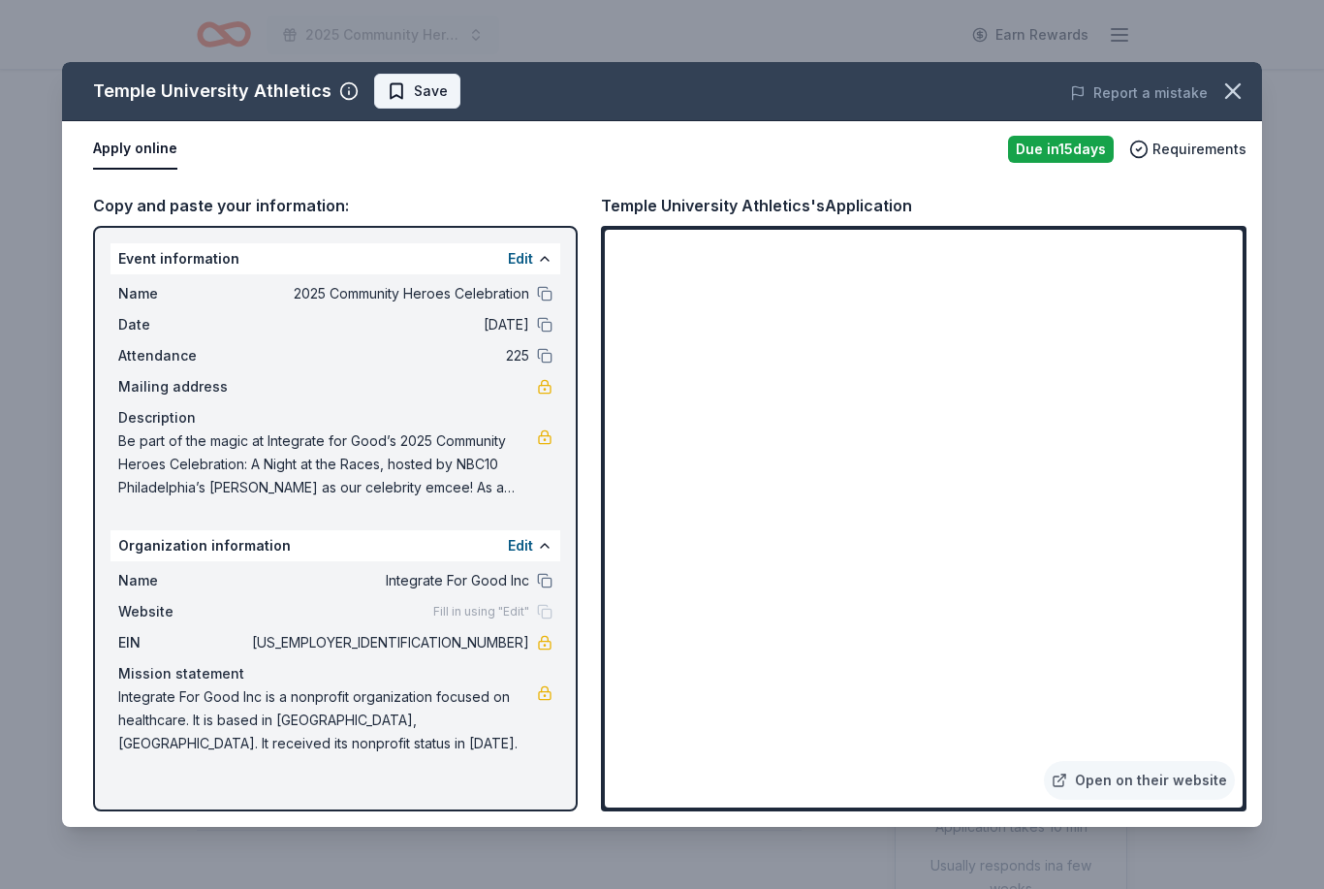
click at [414, 89] on span "Save" at bounding box center [431, 90] width 34 height 23
click at [450, 92] on html "2025 Community Heroes Celebration Earn Rewards Due [DATE] Share Temple Universi…" at bounding box center [662, 444] width 1324 height 889
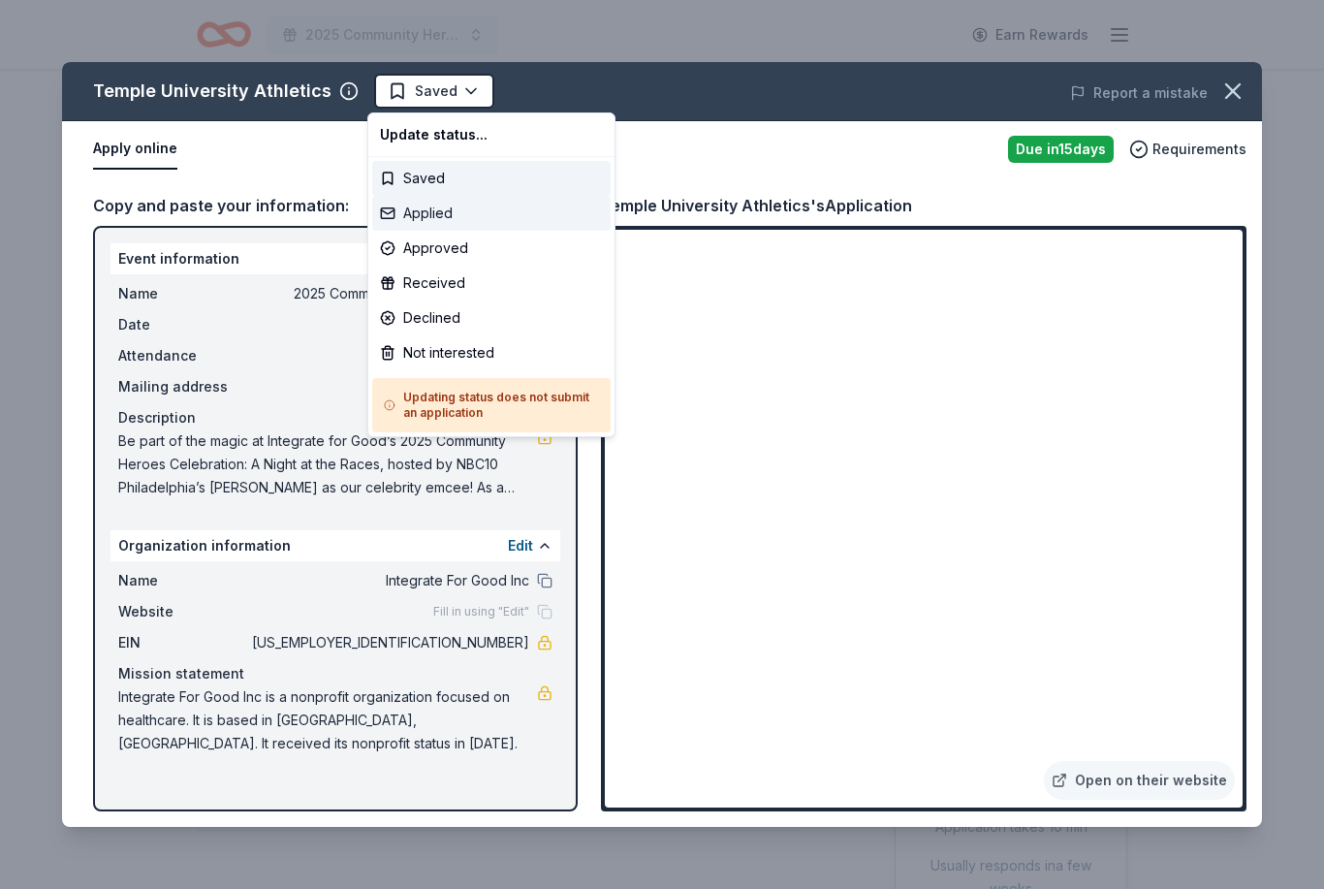
click at [457, 217] on div "Applied" at bounding box center [491, 213] width 238 height 35
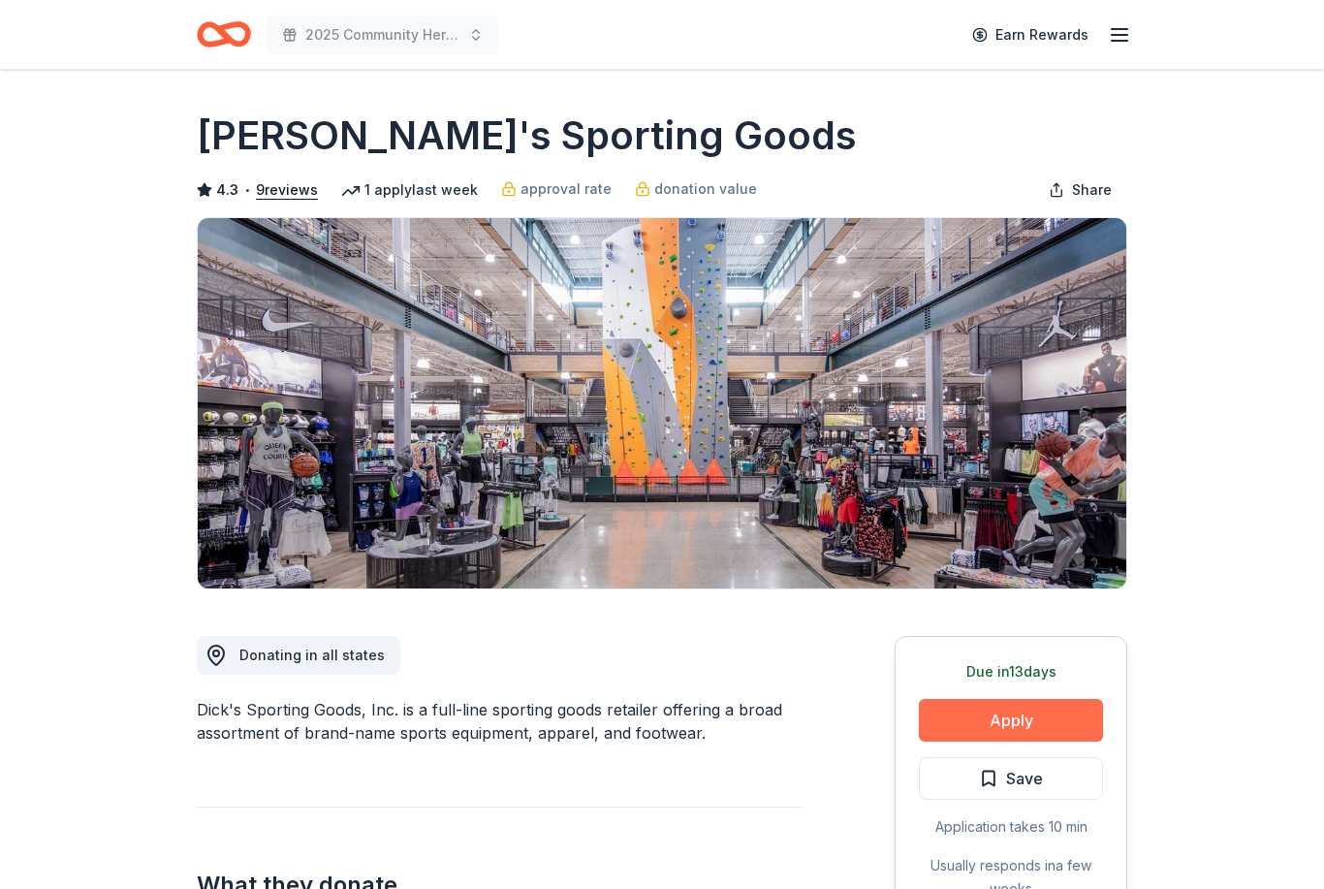
click at [1007, 728] on button "Apply" at bounding box center [1011, 720] width 184 height 43
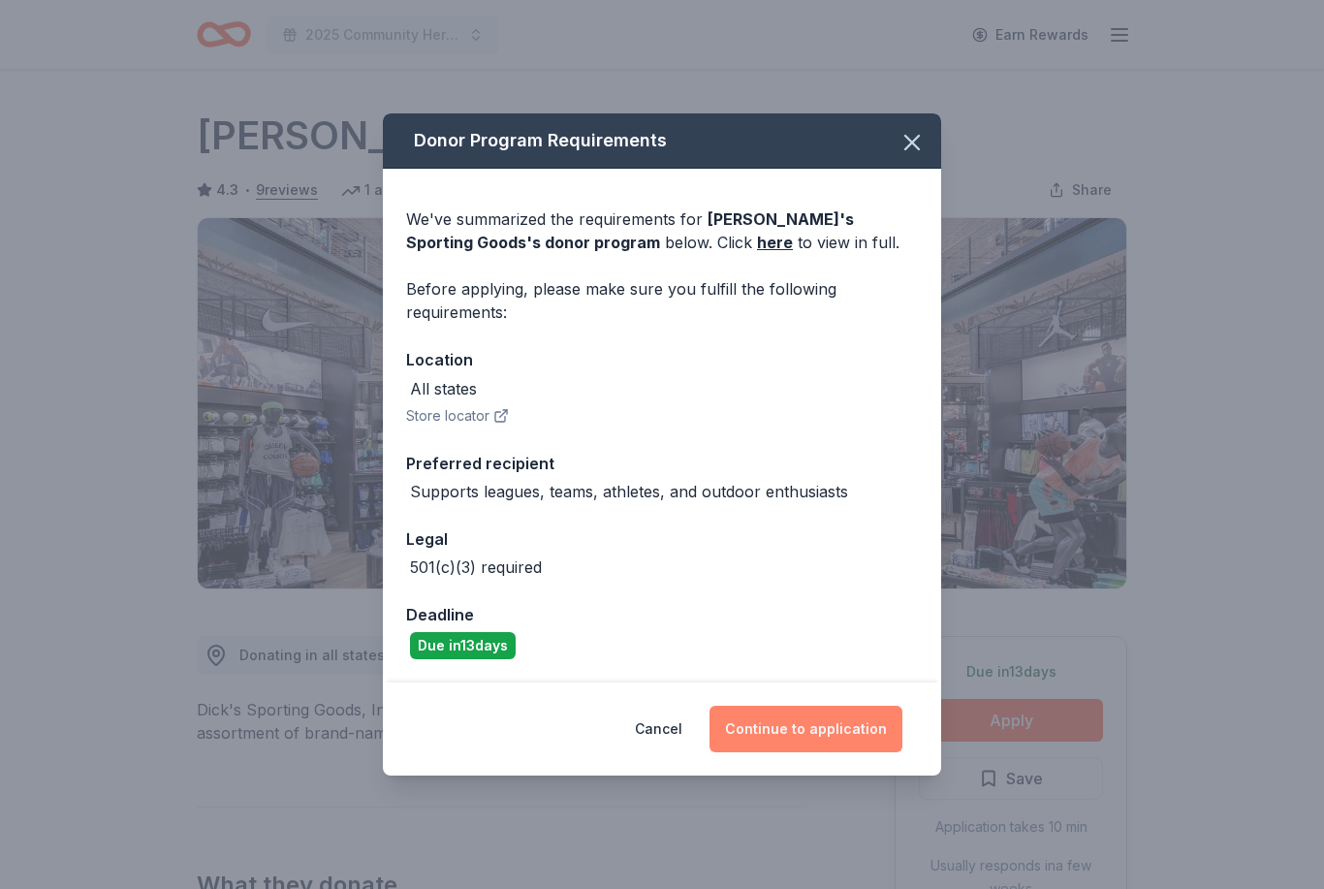
click at [857, 725] on button "Continue to application" at bounding box center [805, 729] width 193 height 47
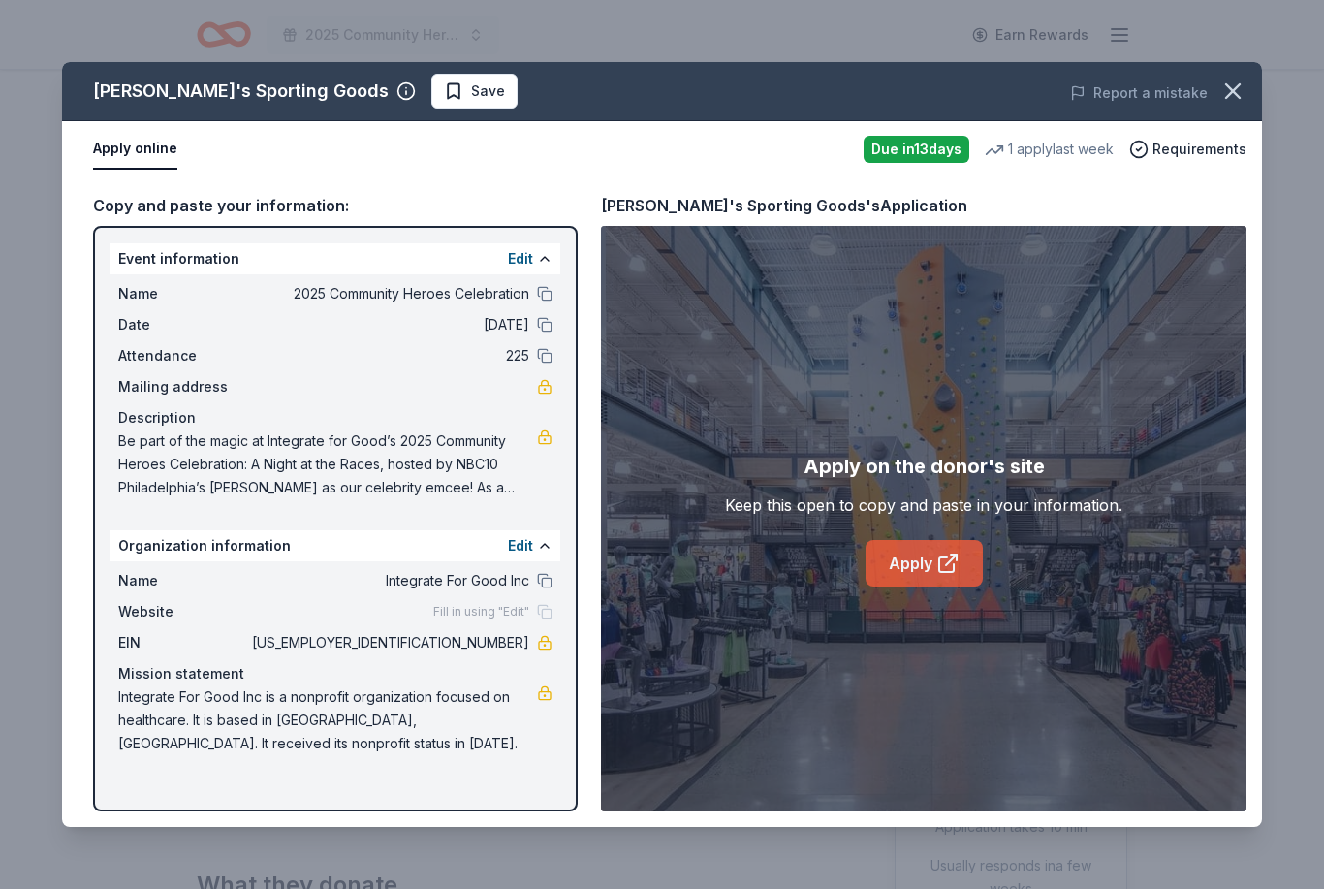
click at [909, 567] on link "Apply" at bounding box center [924, 563] width 117 height 47
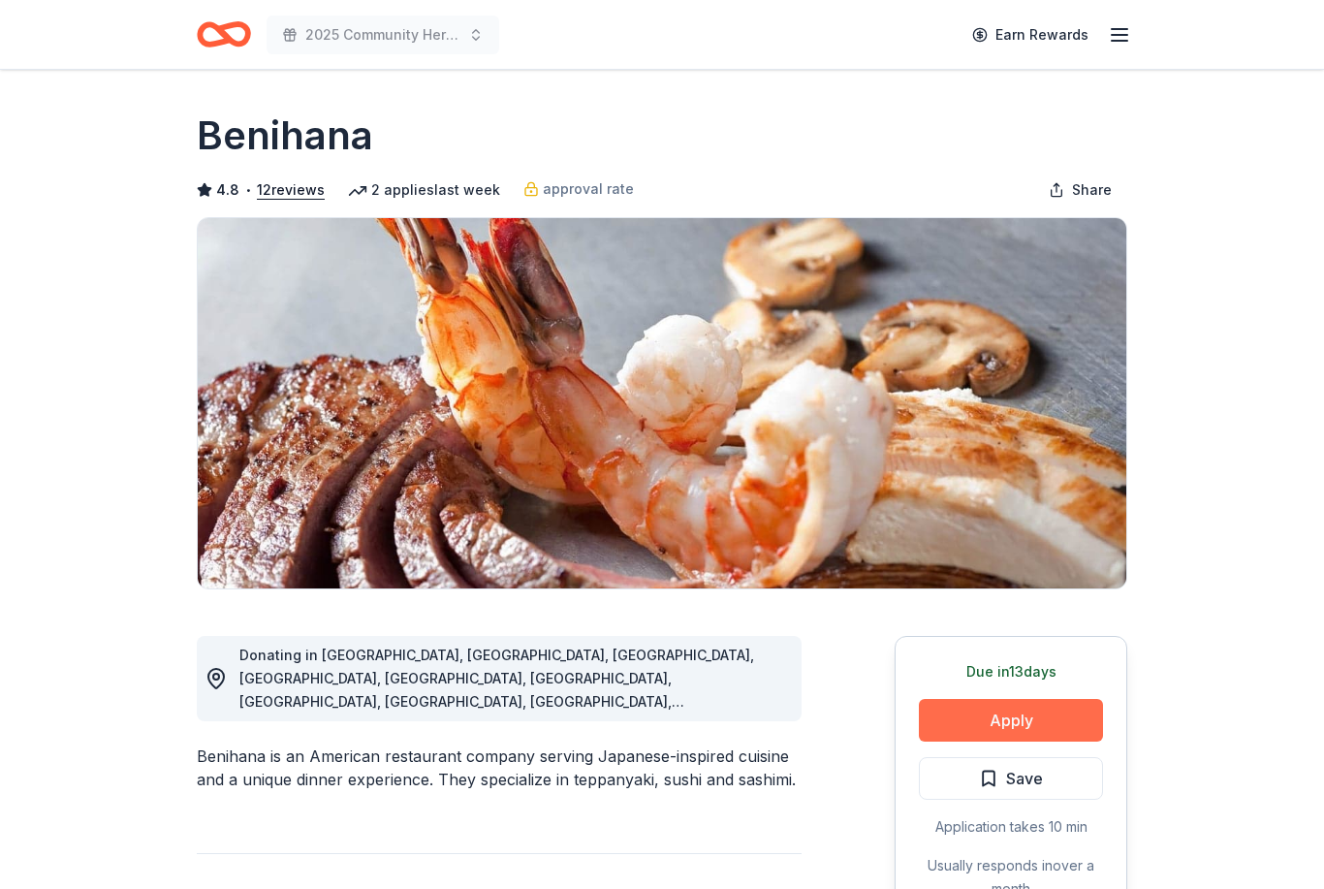
click at [1065, 720] on button "Apply" at bounding box center [1011, 720] width 184 height 43
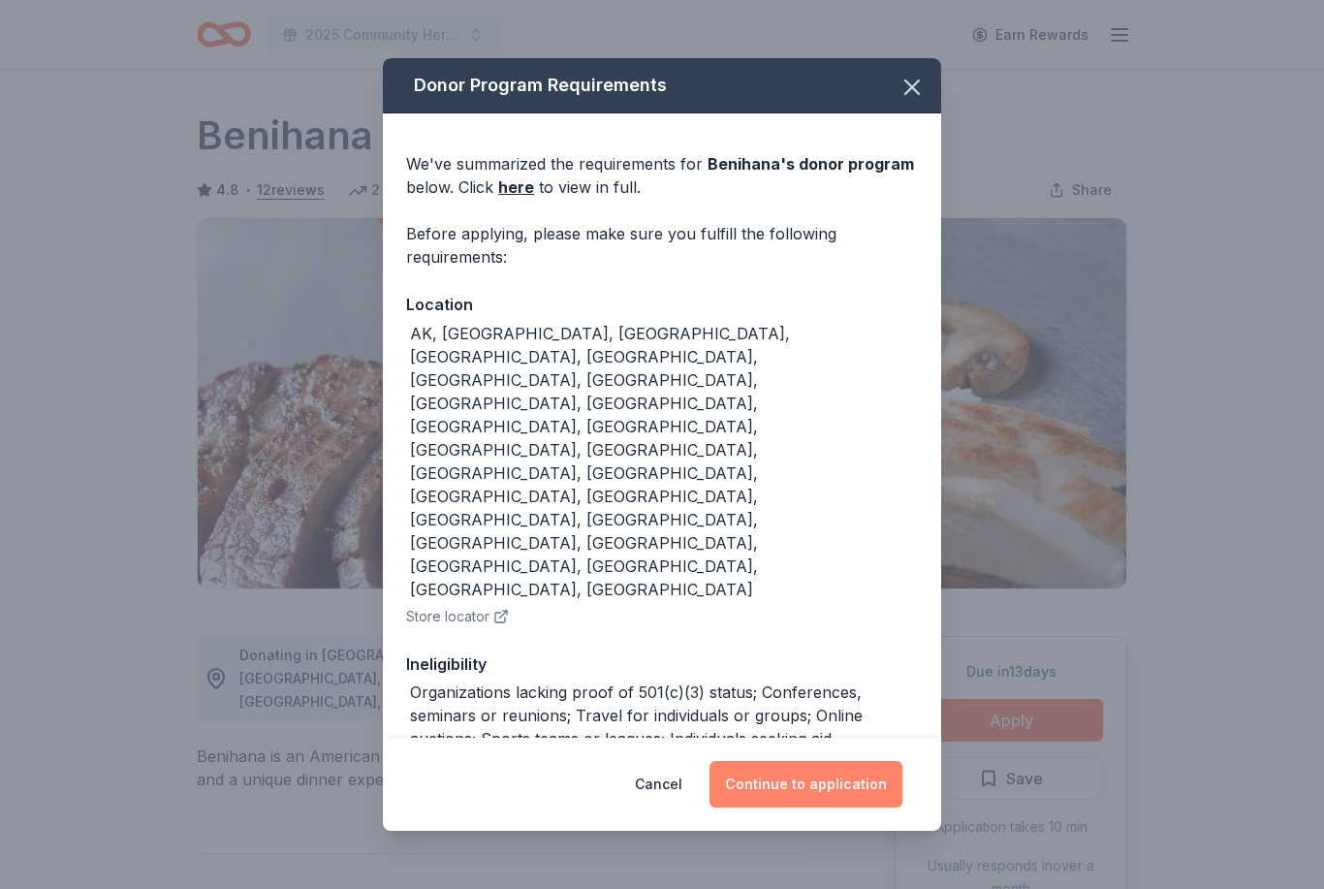
click at [854, 772] on button "Continue to application" at bounding box center [805, 784] width 193 height 47
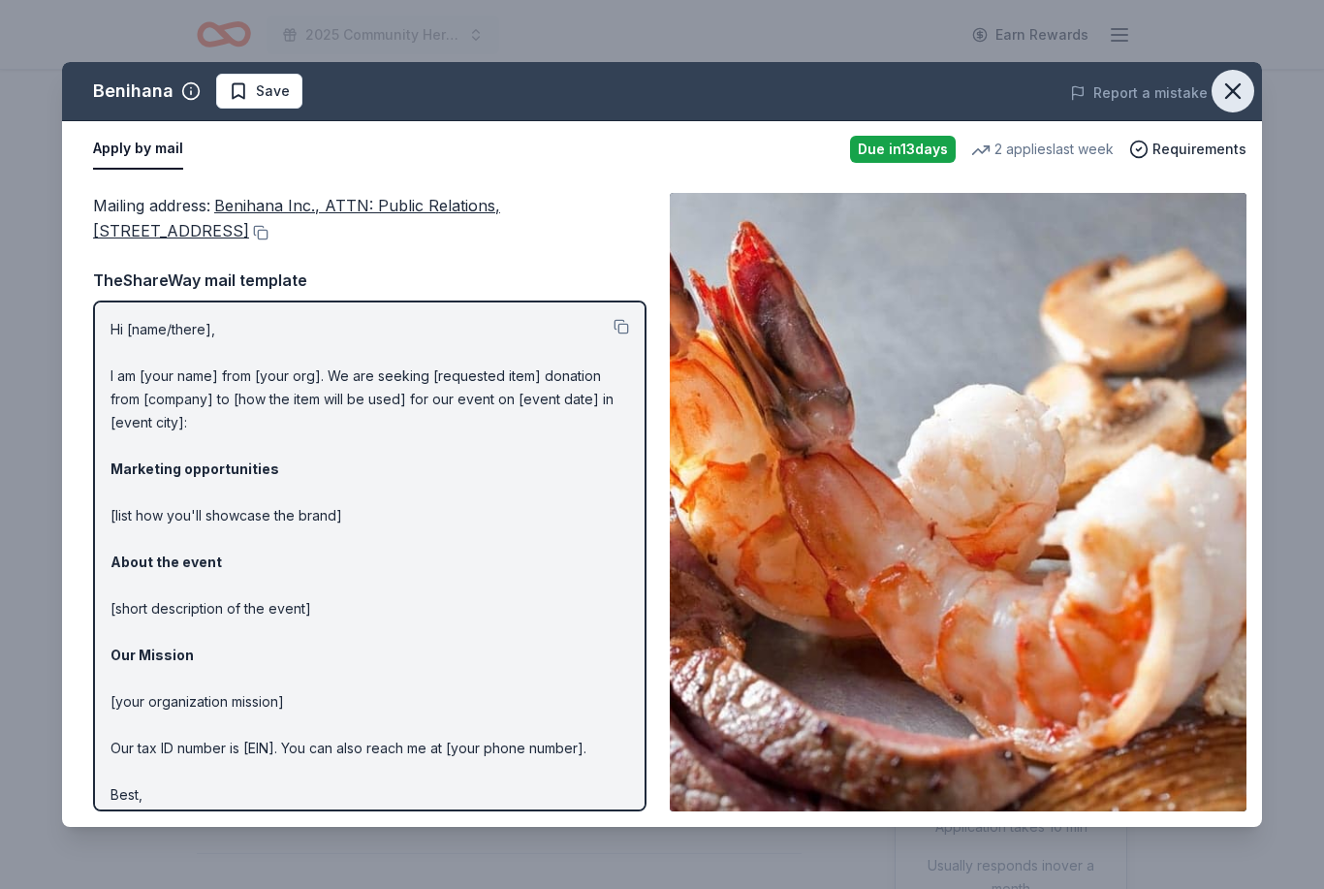
click at [1240, 91] on icon "button" at bounding box center [1232, 91] width 27 height 27
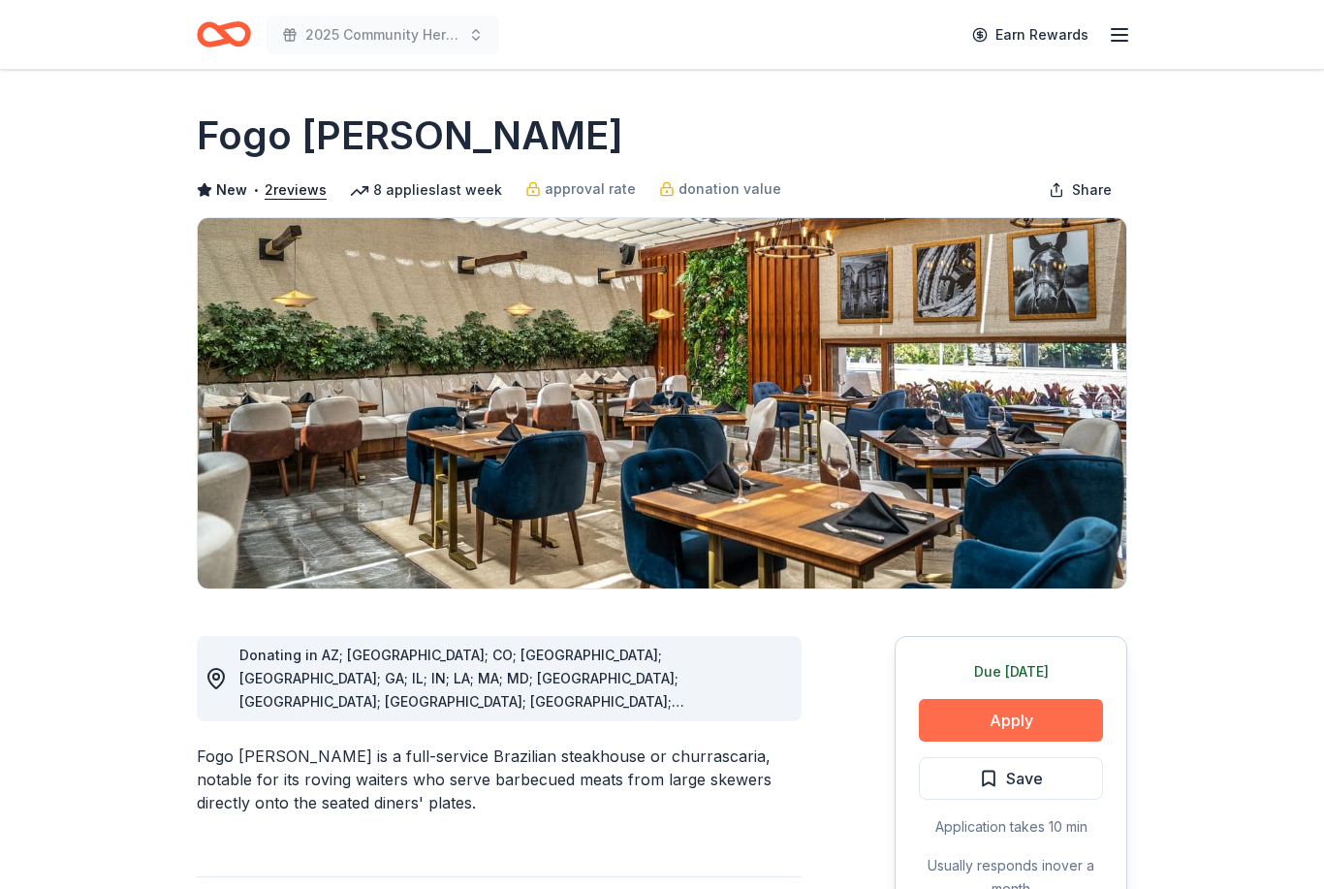
click at [1038, 732] on button "Apply" at bounding box center [1011, 720] width 184 height 43
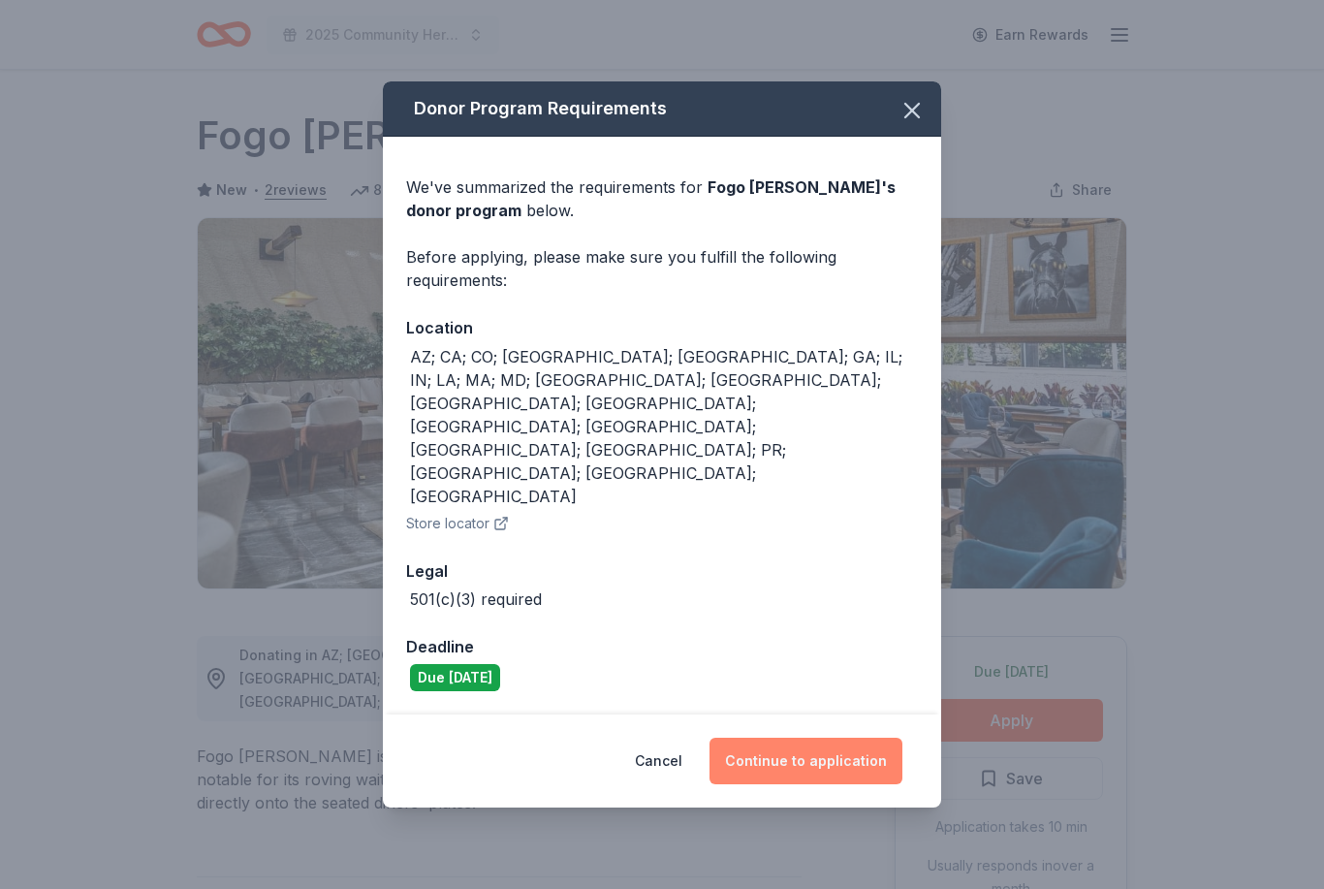
click at [868, 738] on button "Continue to application" at bounding box center [805, 761] width 193 height 47
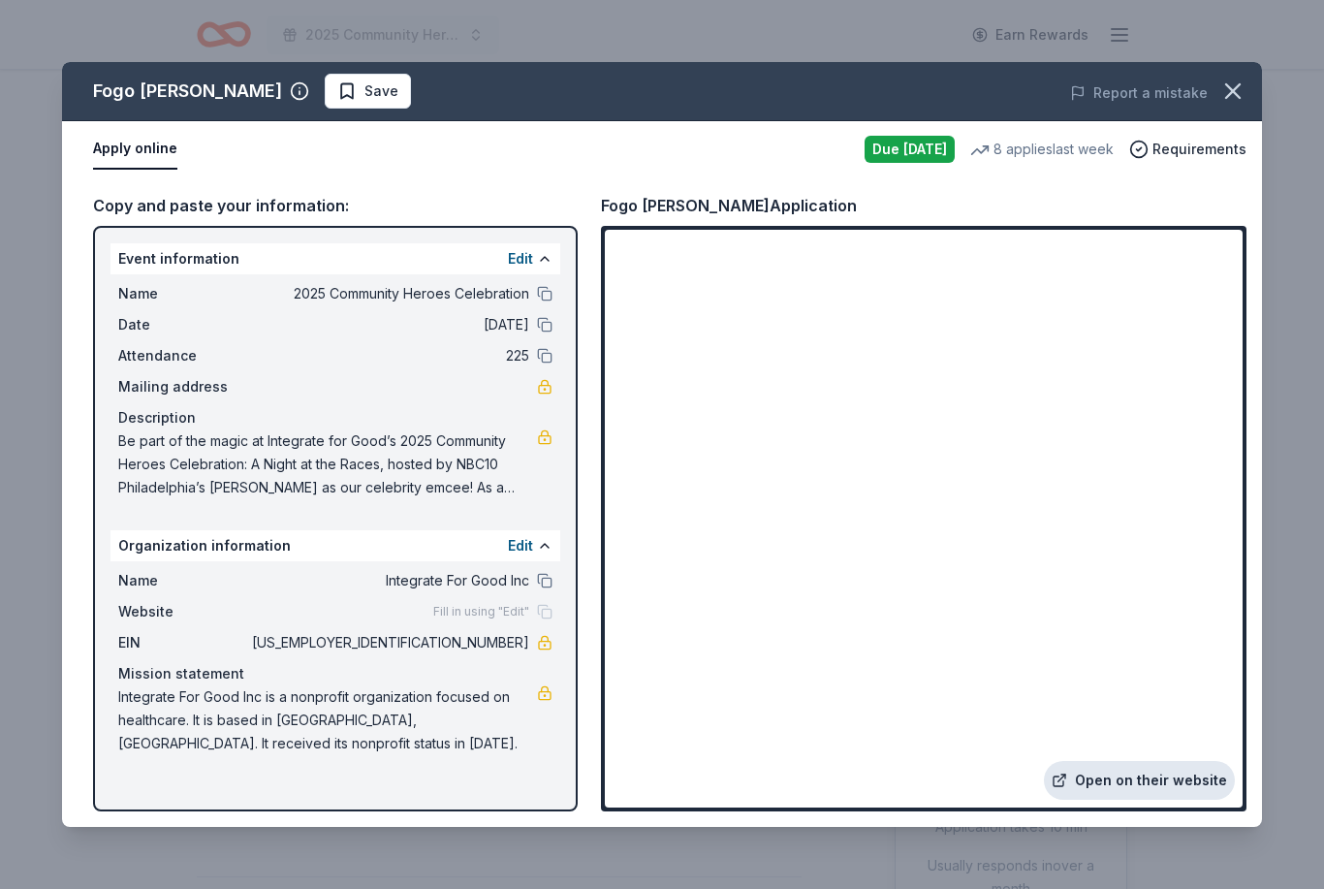
click at [1125, 780] on link "Open on their website" at bounding box center [1139, 780] width 191 height 39
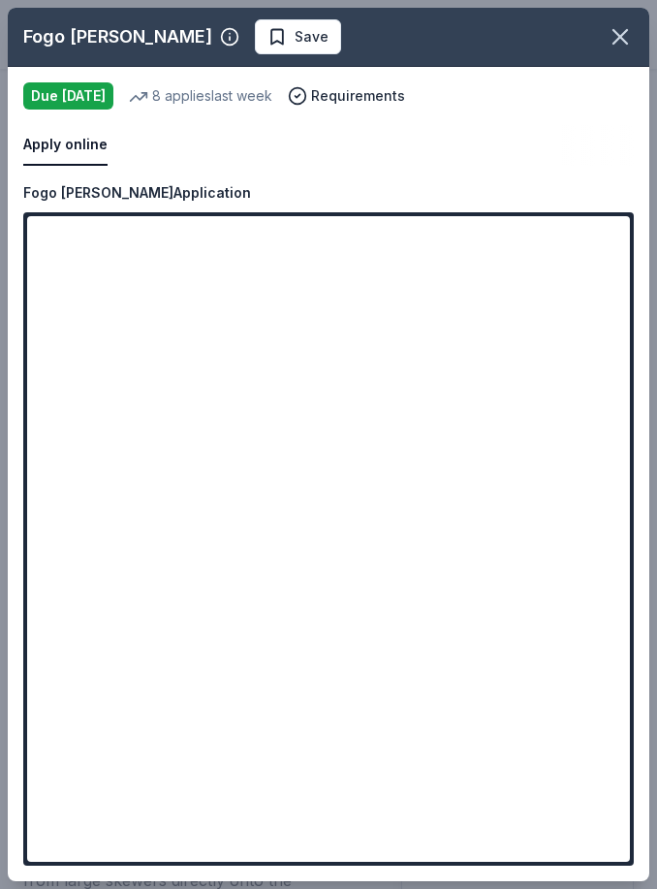
click at [295, 36] on span "Save" at bounding box center [312, 36] width 34 height 23
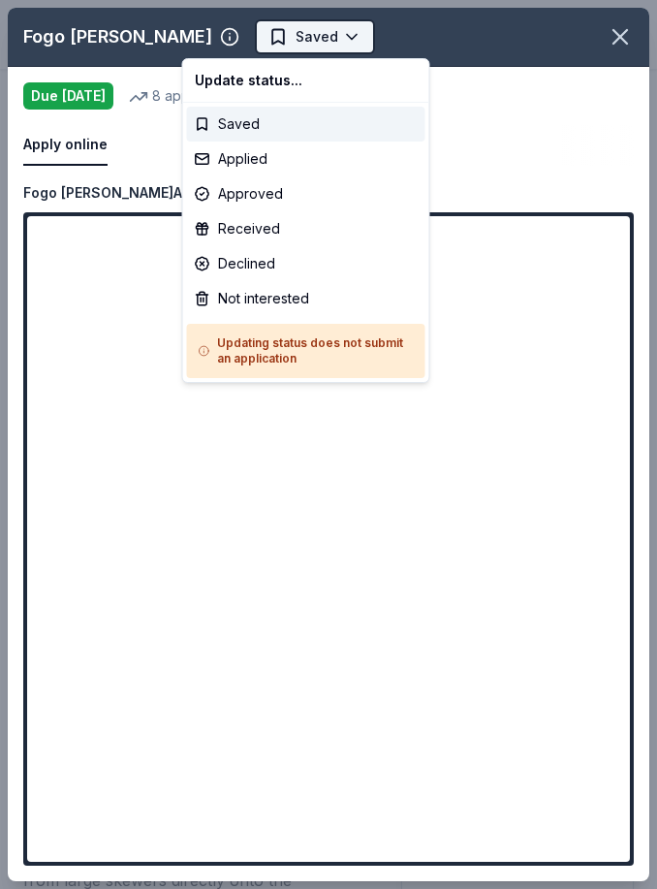
click at [286, 42] on body "2025 Community Heroes Celebration Earn Rewards Due tomorrow Share Fogo de Chao …" at bounding box center [328, 444] width 657 height 889
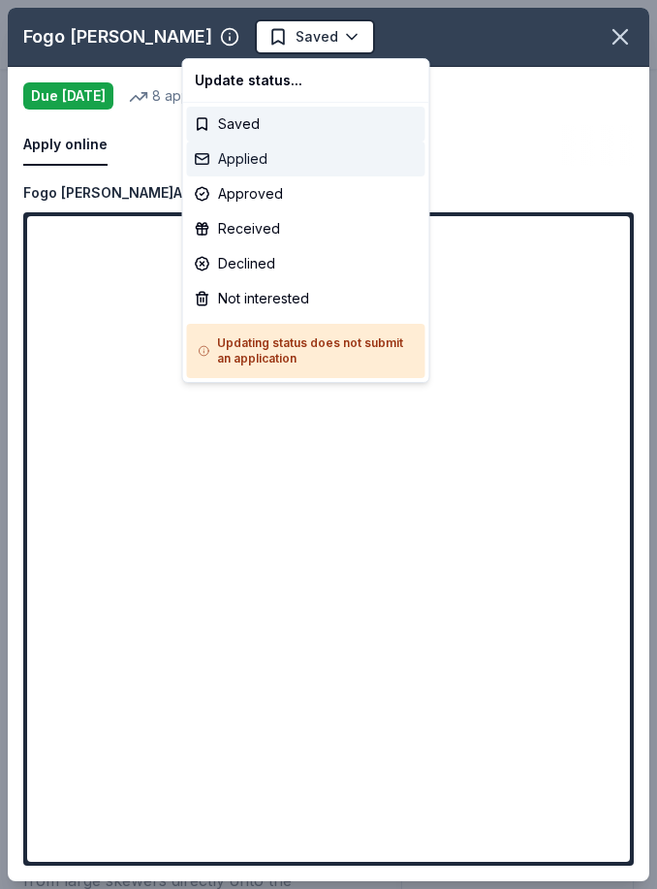
click at [243, 161] on div "Applied" at bounding box center [306, 159] width 238 height 35
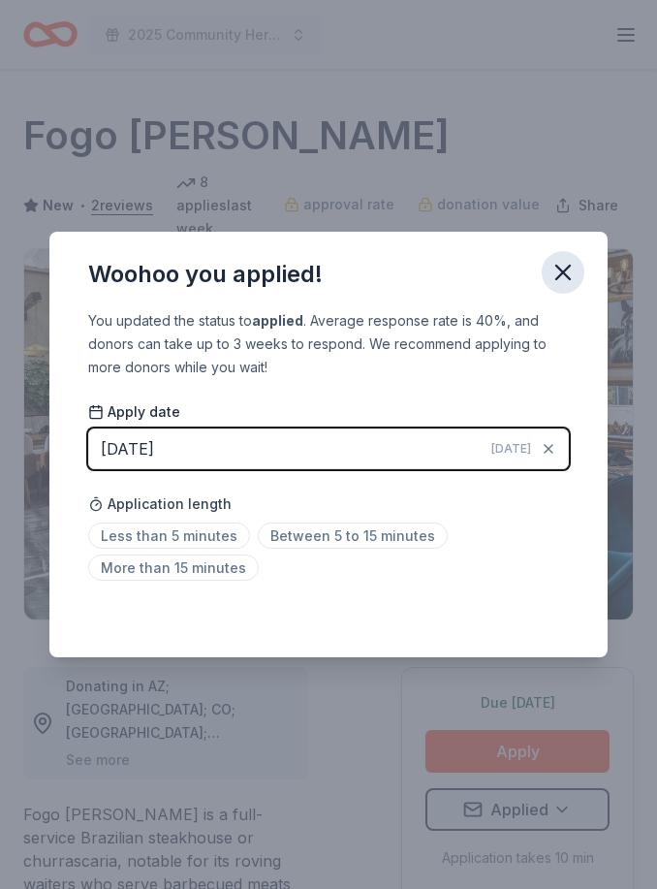
click at [561, 257] on button "button" at bounding box center [563, 272] width 43 height 43
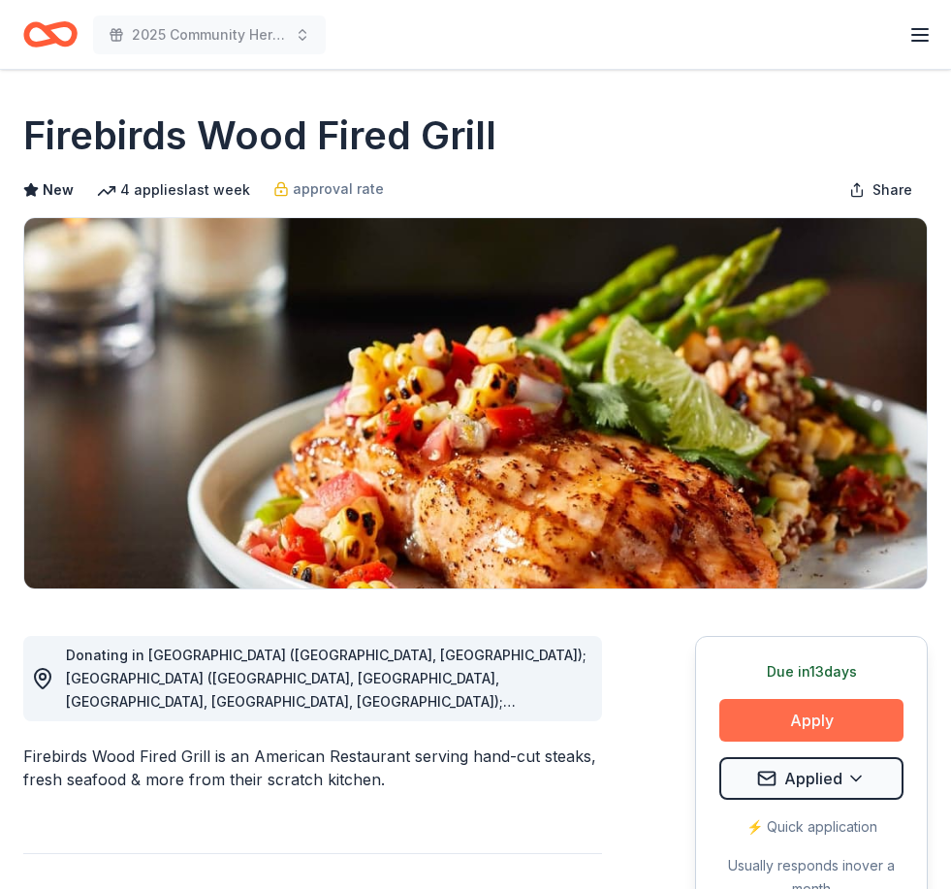
click at [846, 727] on button "Apply" at bounding box center [811, 720] width 184 height 43
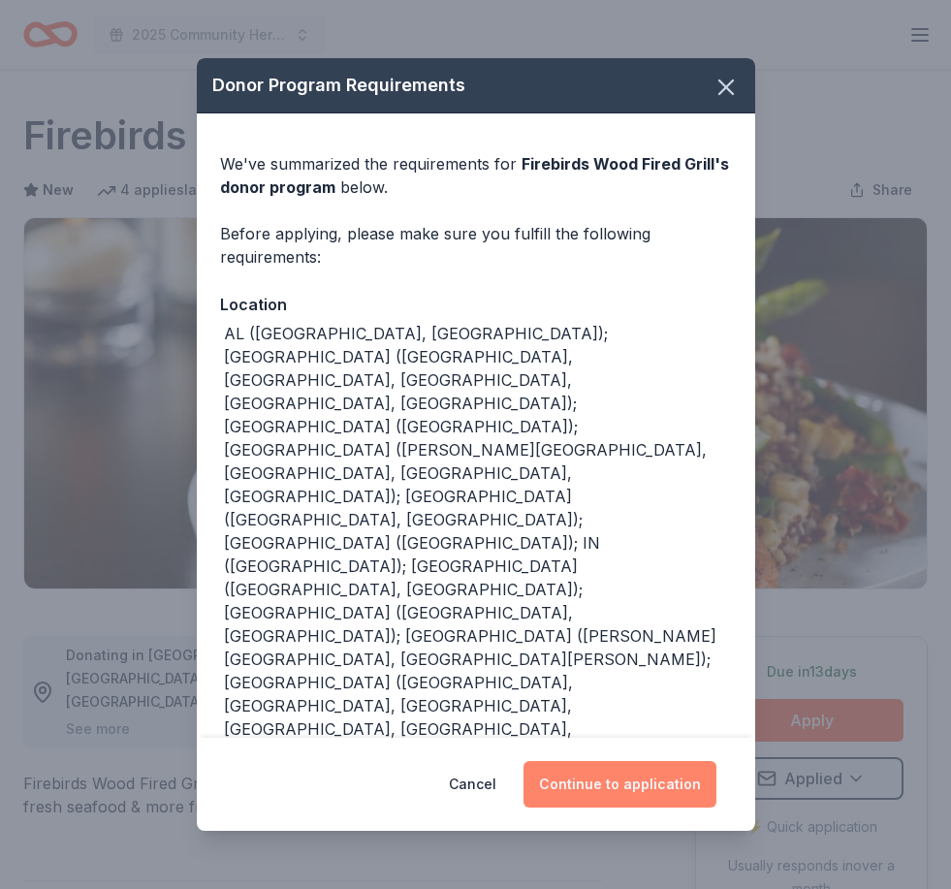
click at [687, 761] on button "Continue to application" at bounding box center [619, 784] width 193 height 47
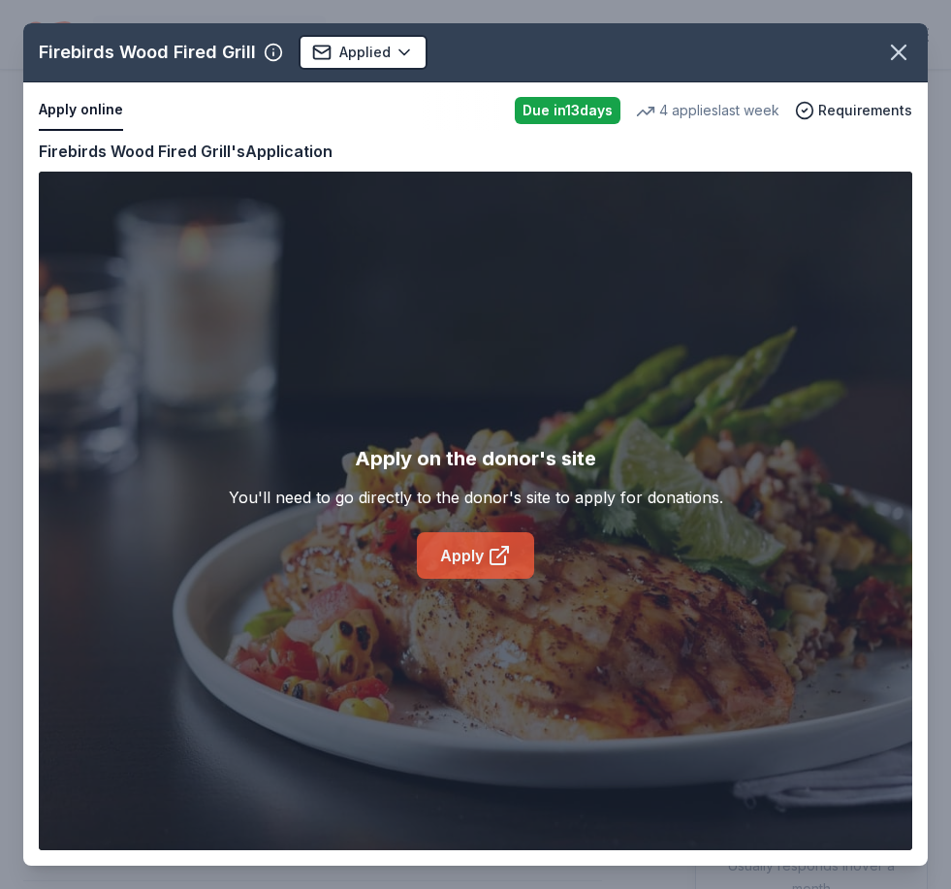
click at [448, 550] on link "Apply" at bounding box center [475, 555] width 117 height 47
